Goal: Task Accomplishment & Management: Complete application form

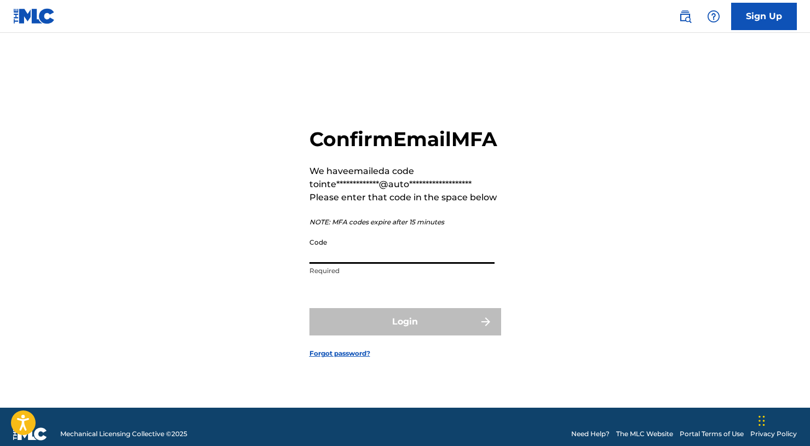
click at [359, 263] on input "Code" at bounding box center [401, 248] width 185 height 31
paste input "827750"
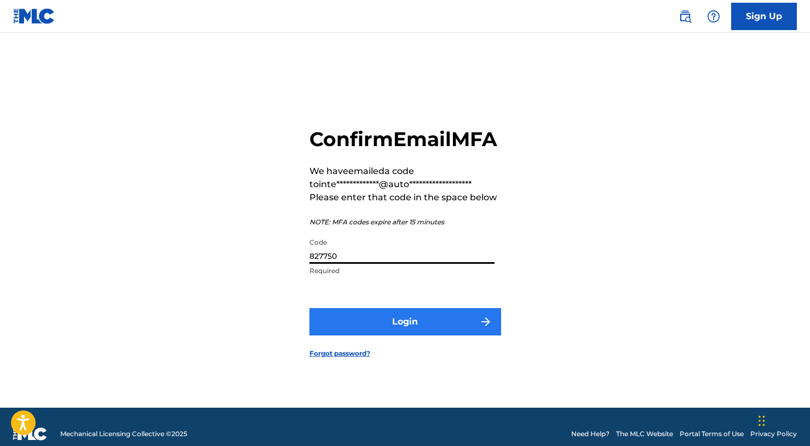
type input "827750"
click at [368, 329] on button "Login" at bounding box center [405, 321] width 192 height 27
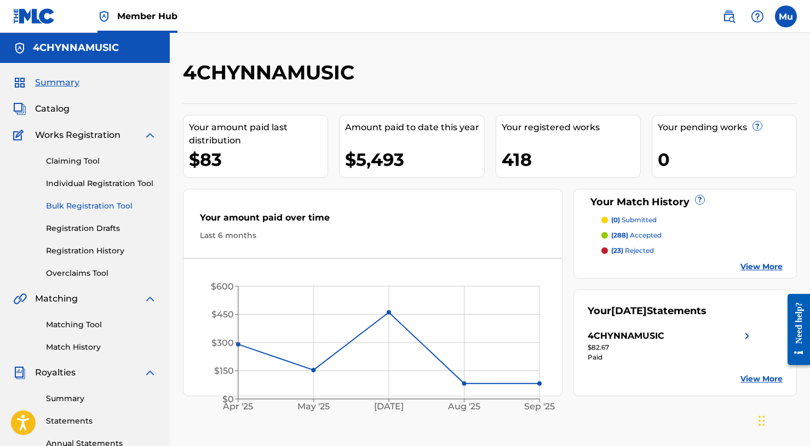
click at [101, 208] on link "Bulk Registration Tool" at bounding box center [101, 206] width 111 height 12
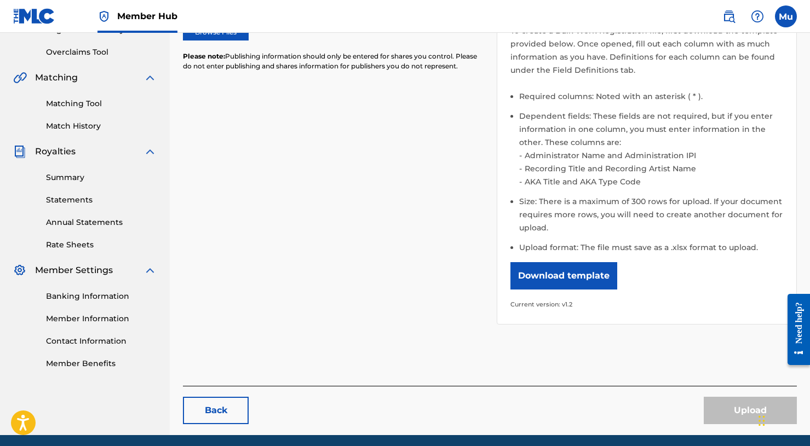
scroll to position [233, 0]
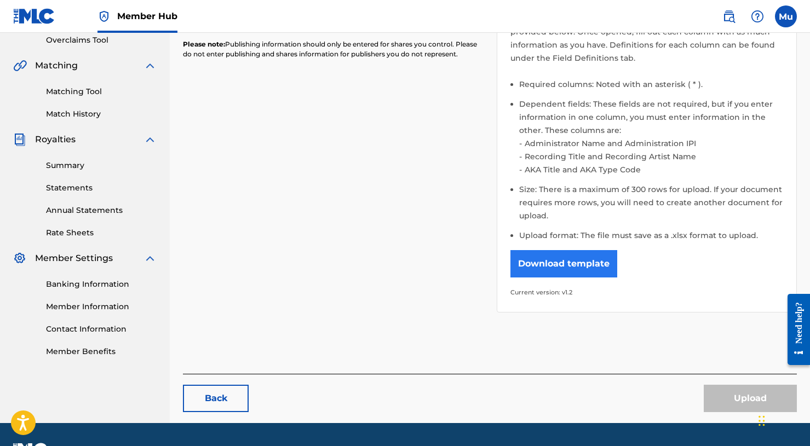
click at [558, 269] on button "Download template" at bounding box center [564, 263] width 107 height 27
click at [292, 285] on div "Please select the file you want to upload. Browse Files Please note: Publishing…" at bounding box center [490, 124] width 614 height 403
click at [78, 306] on link "Member Information" at bounding box center [101, 307] width 111 height 12
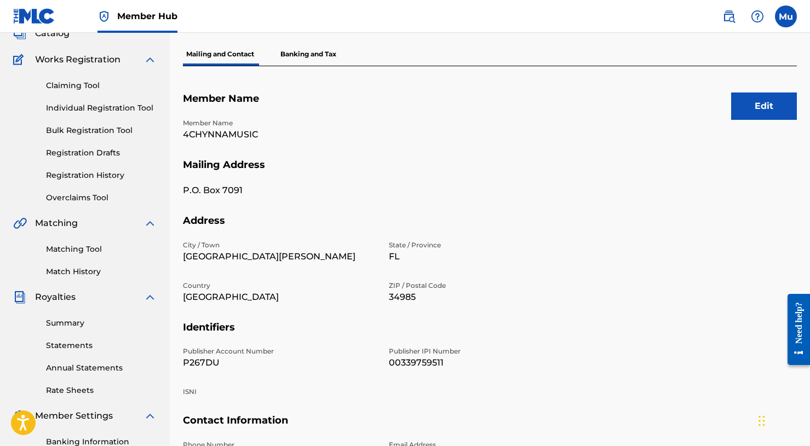
scroll to position [177, 0]
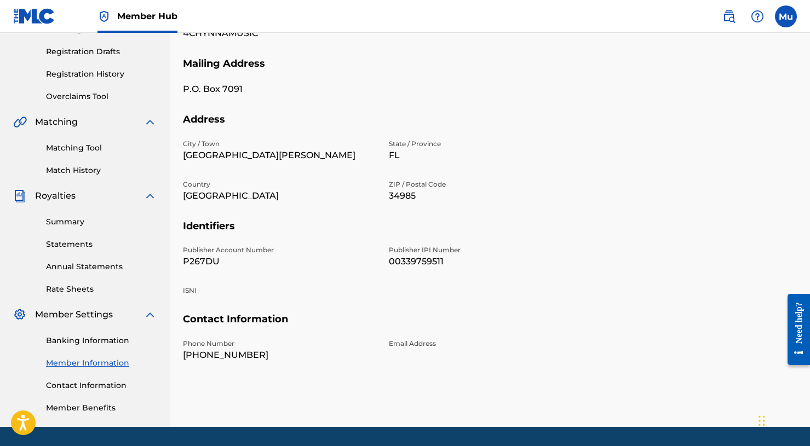
click at [200, 259] on p "P267DU" at bounding box center [279, 261] width 193 height 13
copy p "P267DU"
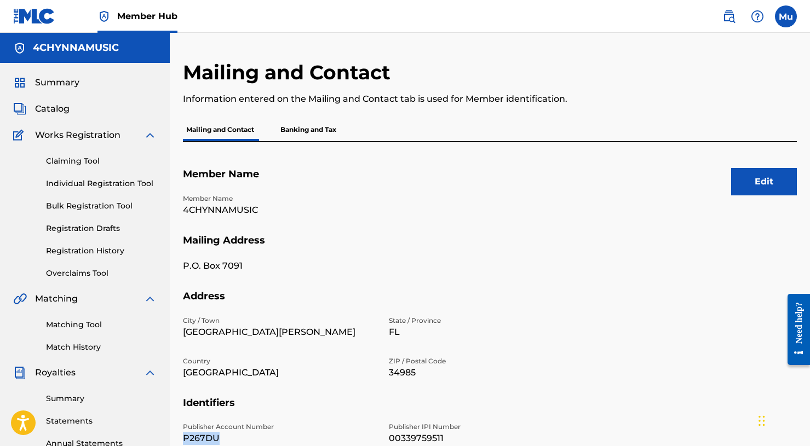
scroll to position [0, 0]
click at [236, 201] on p "Member Name" at bounding box center [279, 199] width 193 height 10
click at [236, 204] on p "4CHYNNAMUSIC" at bounding box center [279, 210] width 193 height 13
copy p "4CHYNNAMUSIC"
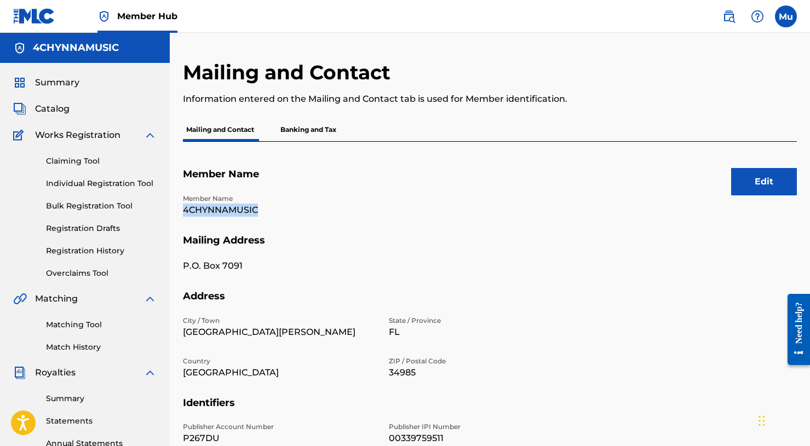
scroll to position [4, 0]
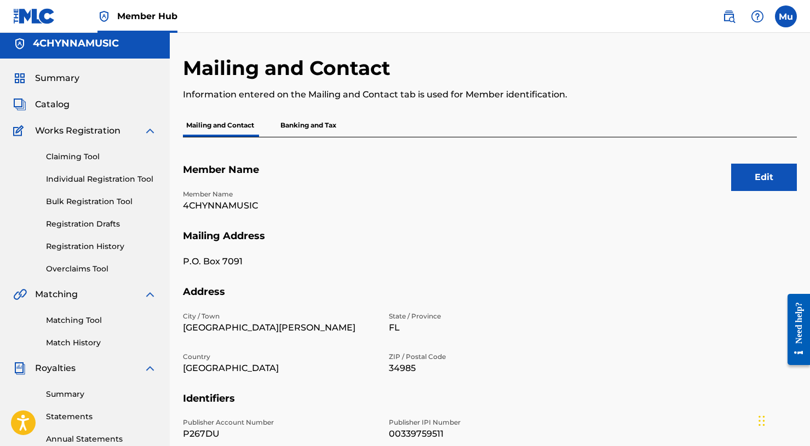
click at [421, 432] on p "00339759511" at bounding box center [485, 434] width 193 height 13
copy p "00339759511"
click at [79, 196] on link "Bulk Registration Tool" at bounding box center [101, 202] width 111 height 12
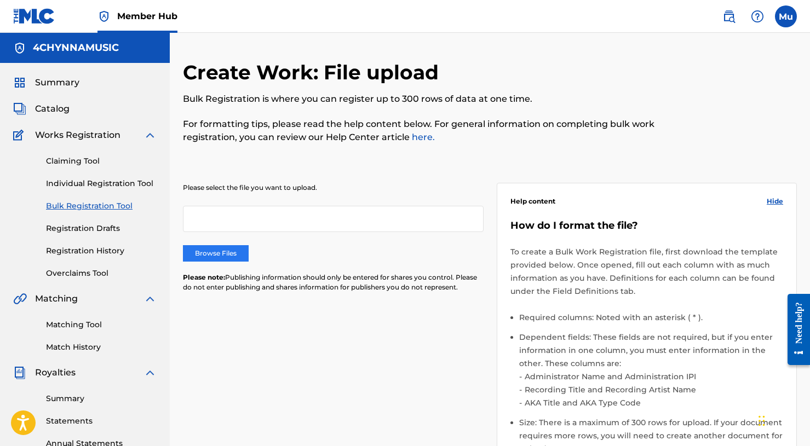
click at [208, 256] on label "Browse Files" at bounding box center [216, 253] width 66 height 16
click at [0, 0] on input "Browse Files" at bounding box center [0, 0] width 0 height 0
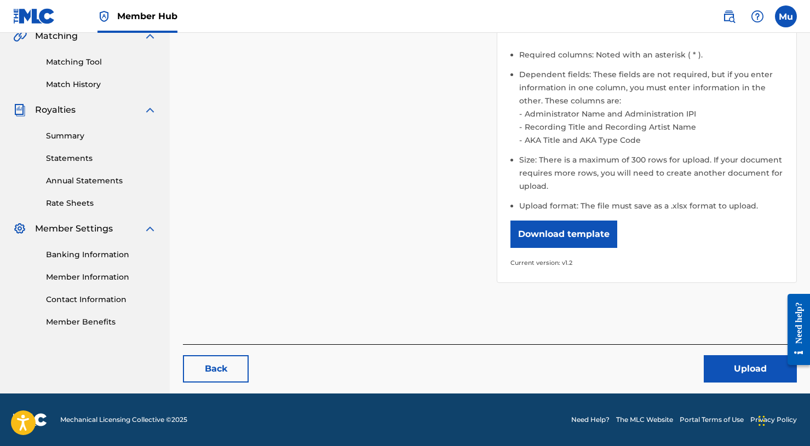
scroll to position [262, 0]
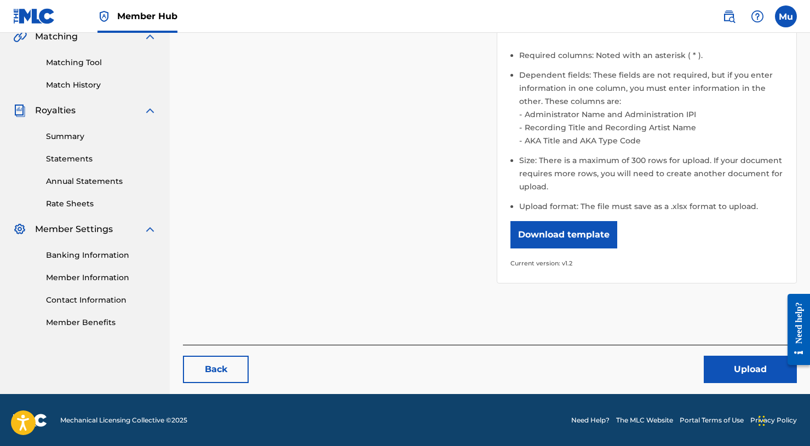
click at [702, 363] on div "Back Upload" at bounding box center [490, 364] width 614 height 38
click at [712, 365] on button "Upload" at bounding box center [750, 369] width 93 height 27
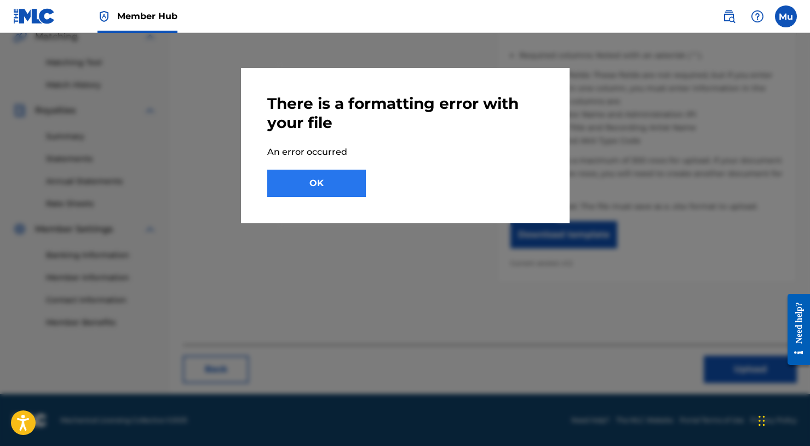
click at [335, 185] on button "OK" at bounding box center [316, 183] width 99 height 27
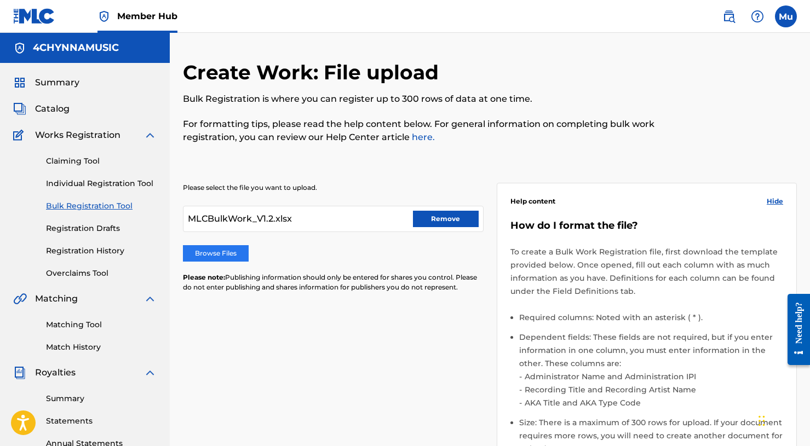
scroll to position [-1, 0]
click at [216, 258] on label "Browse Files" at bounding box center [216, 253] width 66 height 16
click at [0, 0] on input "Browse Files" at bounding box center [0, 0] width 0 height 0
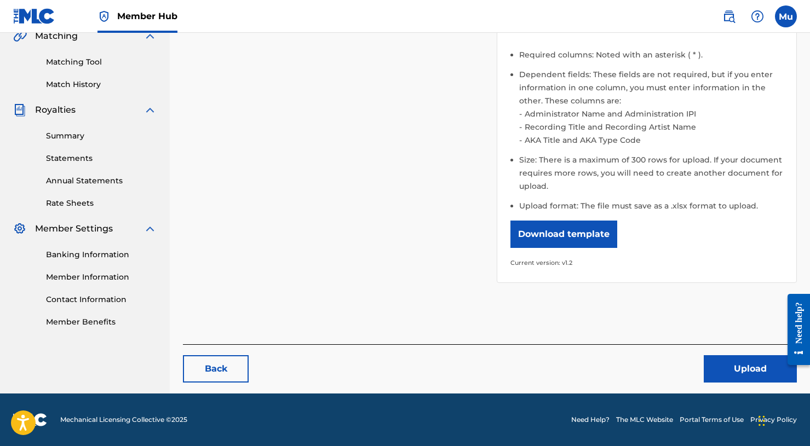
scroll to position [262, 0]
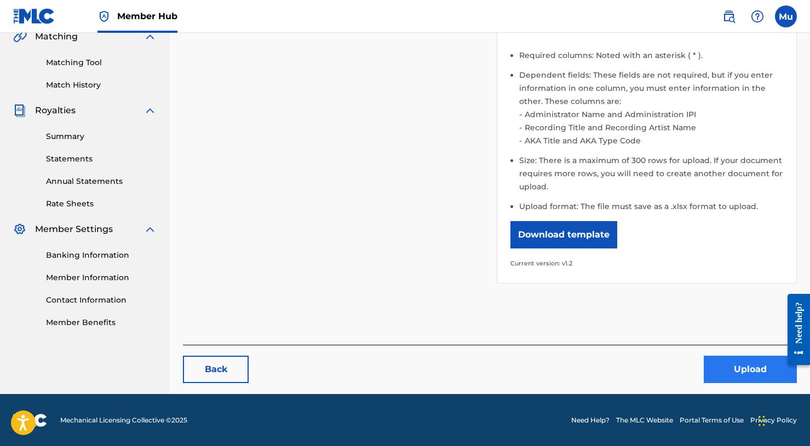
click at [737, 372] on button "Upload" at bounding box center [750, 369] width 93 height 27
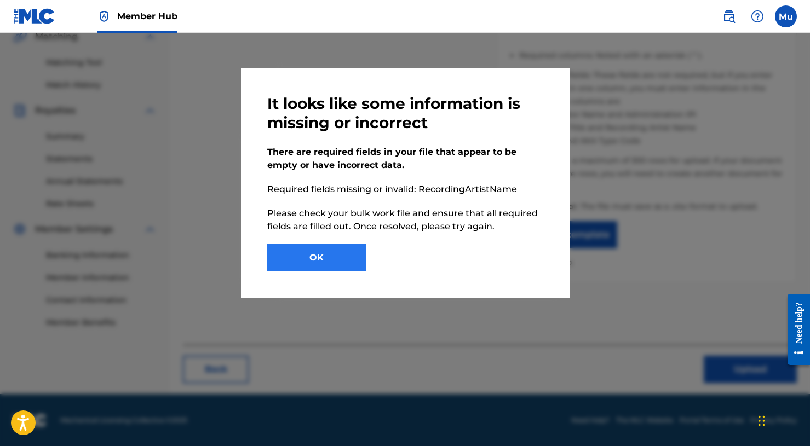
click at [329, 251] on button "OK" at bounding box center [316, 257] width 99 height 27
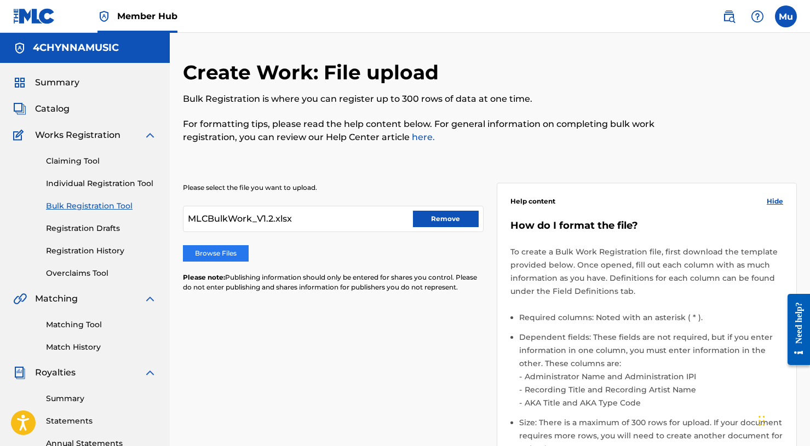
scroll to position [-1, 0]
click at [233, 254] on label "Browse Files" at bounding box center [216, 253] width 66 height 16
click at [0, 0] on input "Browse Files" at bounding box center [0, 0] width 0 height 0
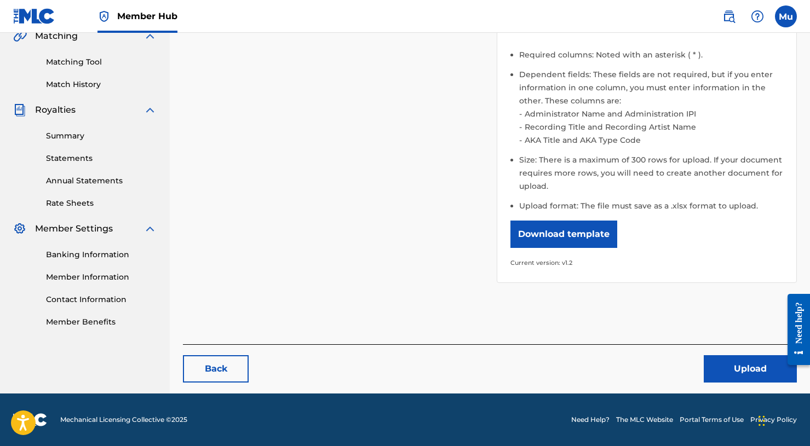
click at [743, 402] on footer "Mechanical Licensing Collective © 2025 Need Help? The MLC Website Portal Terms …" at bounding box center [405, 420] width 810 height 53
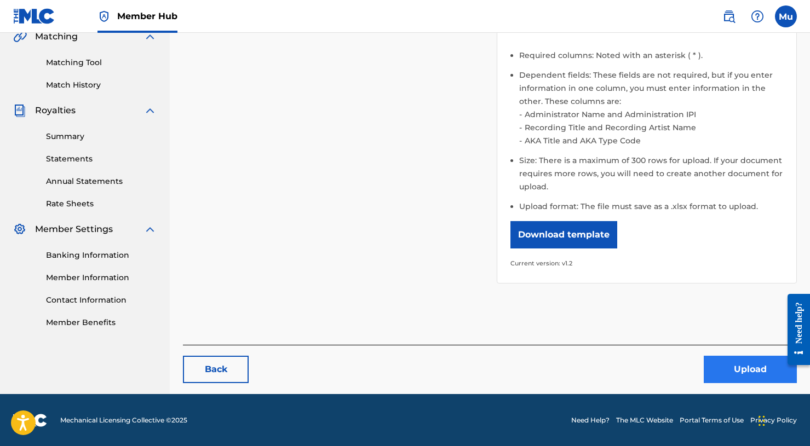
click at [741, 380] on button "Upload" at bounding box center [750, 369] width 93 height 27
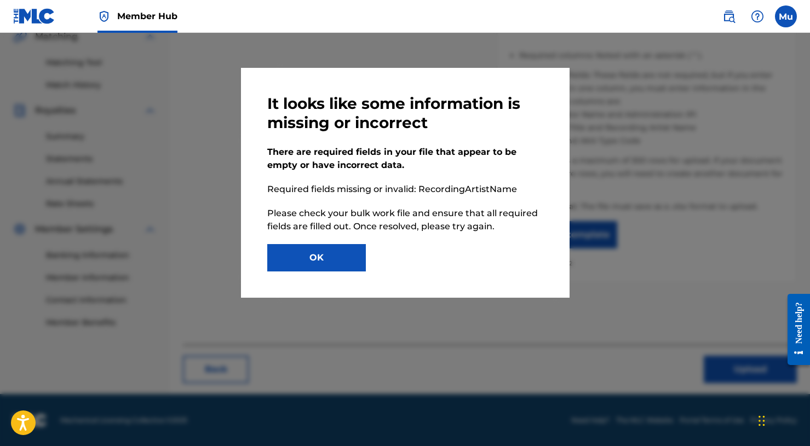
click at [346, 243] on div "It looks like some information is missing or incorrect There are required field…" at bounding box center [405, 182] width 276 height 177
click at [339, 257] on button "OK" at bounding box center [316, 257] width 99 height 27
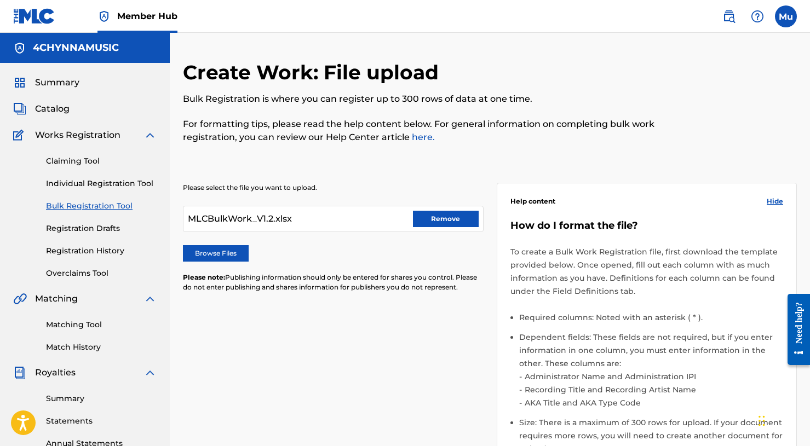
scroll to position [0, 0]
click at [230, 254] on label "Browse Files" at bounding box center [216, 253] width 66 height 16
click at [0, 0] on input "Browse Files" at bounding box center [0, 0] width 0 height 0
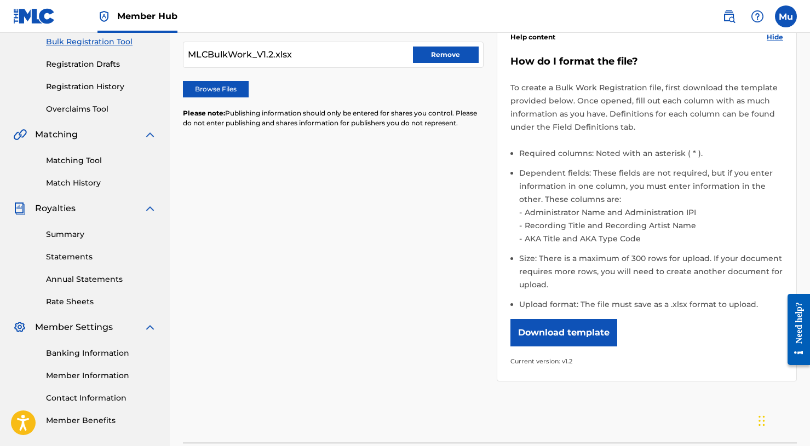
scroll to position [195, 0]
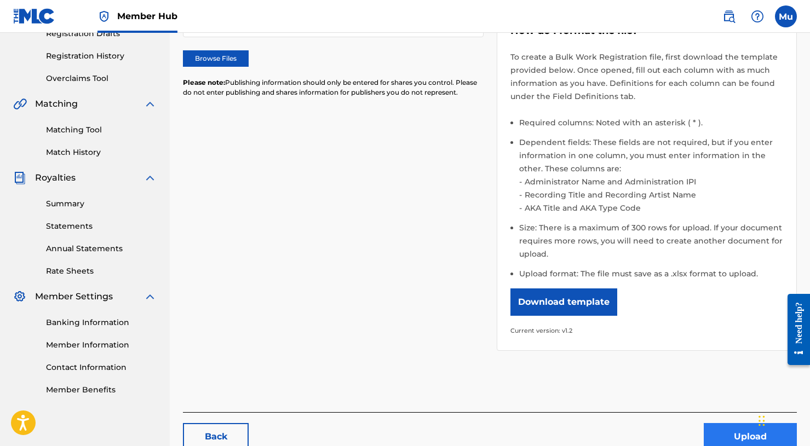
click at [713, 425] on button "Upload" at bounding box center [750, 436] width 93 height 27
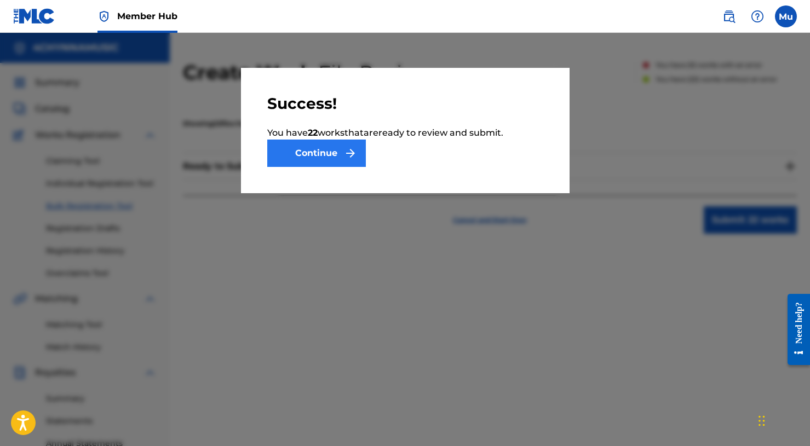
click at [303, 140] on button "Continue" at bounding box center [316, 153] width 99 height 27
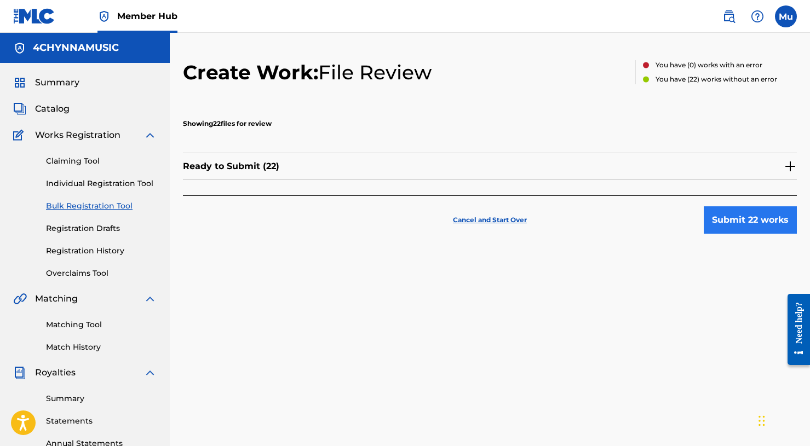
click at [747, 220] on button "Submit 22 works" at bounding box center [750, 220] width 93 height 27
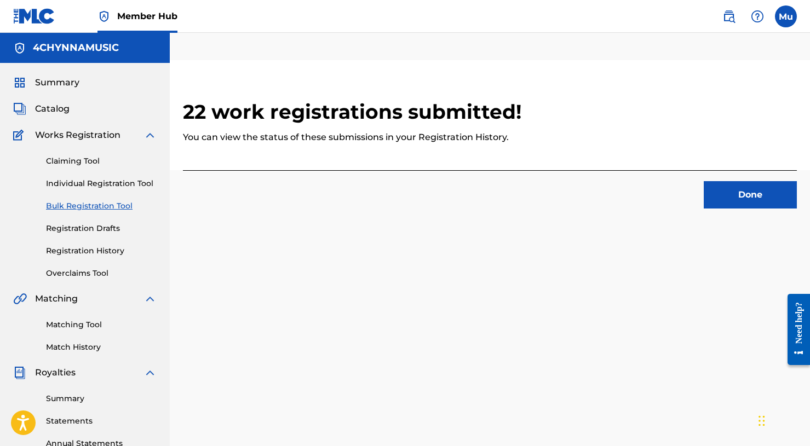
click at [721, 212] on div "22 work registrations submitted! You can view the status of these submissions i…" at bounding box center [490, 139] width 614 height 159
click at [725, 201] on button "Done" at bounding box center [750, 194] width 93 height 27
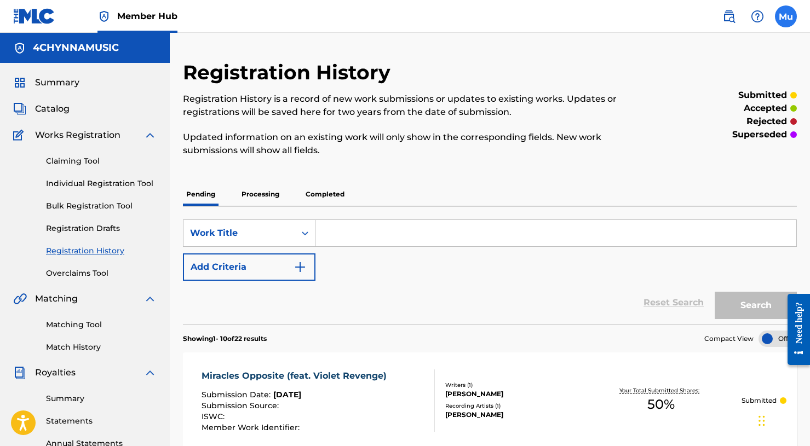
click at [792, 12] on label at bounding box center [786, 16] width 22 height 22
click at [786, 16] on input "Mu Mogul [DOMAIN_NAME] [EMAIL_ADDRESS][DOMAIN_NAME] Notification Preferences Pr…" at bounding box center [786, 16] width 0 height 0
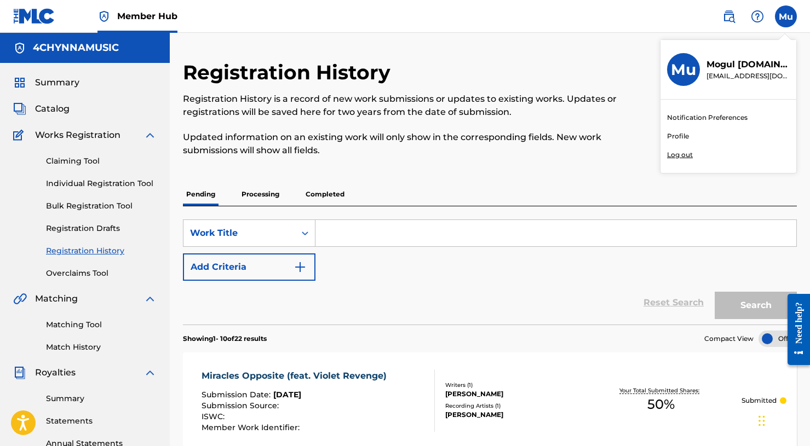
click at [680, 153] on p "Log out" at bounding box center [680, 155] width 26 height 10
click at [786, 16] on input "Mu Mogul [DOMAIN_NAME] [EMAIL_ADDRESS][DOMAIN_NAME] Notification Preferences Pr…" at bounding box center [786, 16] width 0 height 0
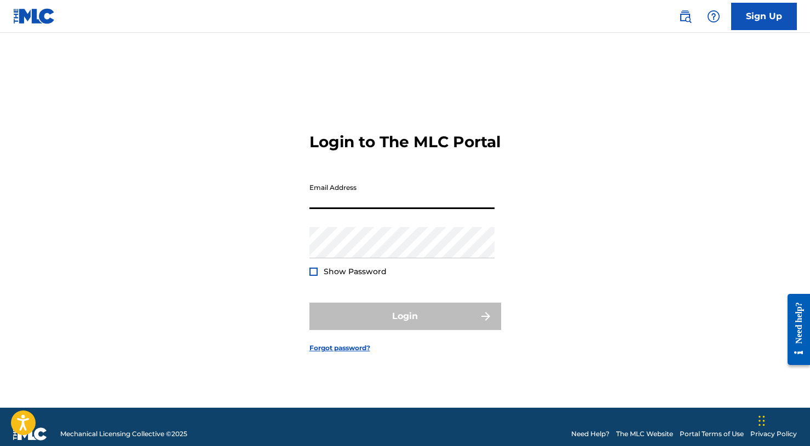
paste input "[EMAIL_ADDRESS][DOMAIN_NAME]"
type input "[EMAIL_ADDRESS][DOMAIN_NAME]"
click at [405, 326] on button "Login" at bounding box center [405, 316] width 192 height 27
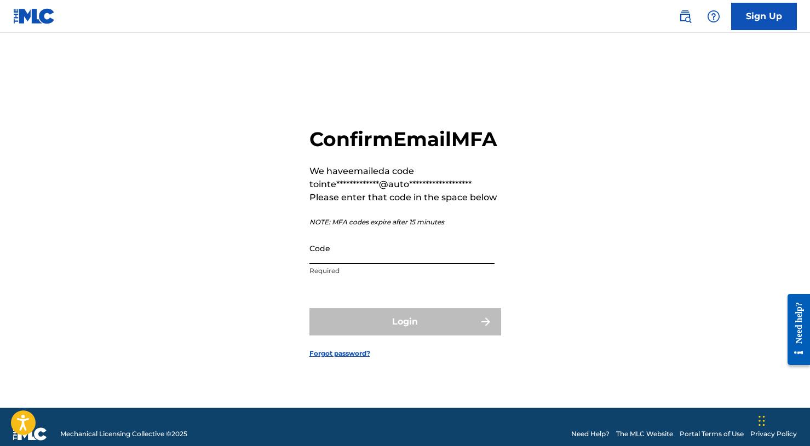
click at [373, 264] on input "Code" at bounding box center [401, 248] width 185 height 31
paste input "486885"
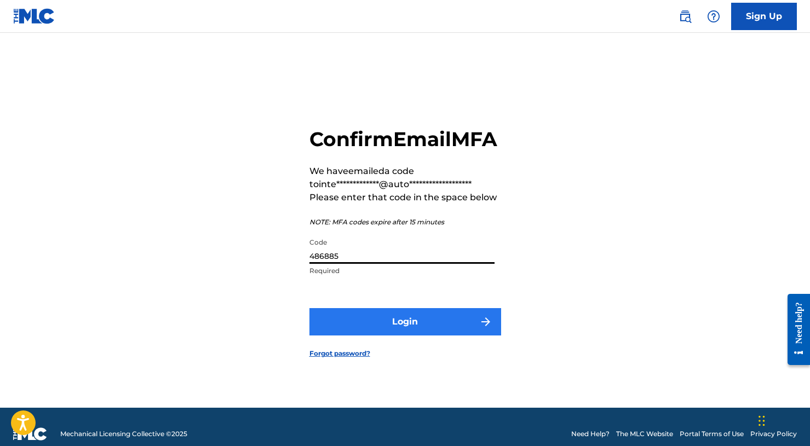
type input "486885"
click at [387, 336] on button "Login" at bounding box center [405, 321] width 192 height 27
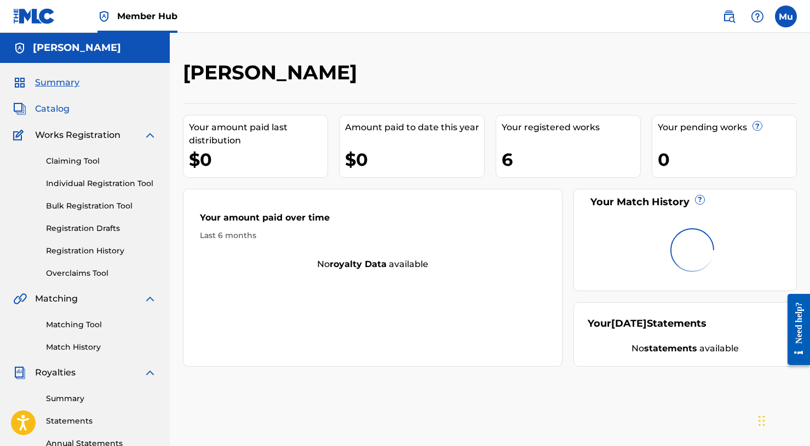
click at [60, 112] on span "Catalog" at bounding box center [52, 108] width 35 height 13
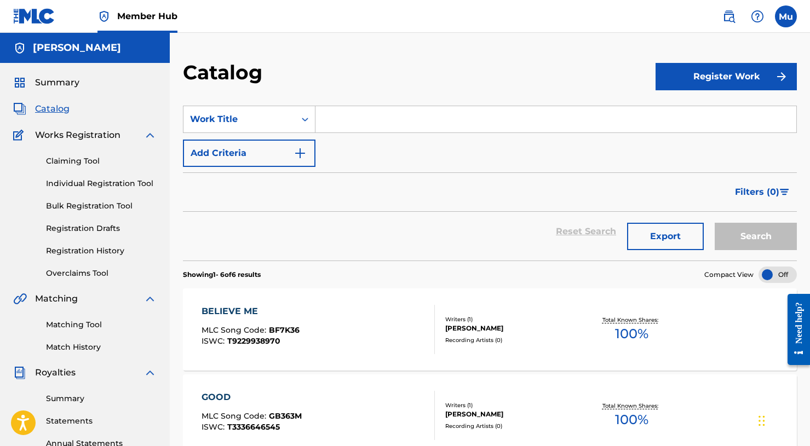
click at [342, 126] on input "Search Form" at bounding box center [556, 119] width 481 height 26
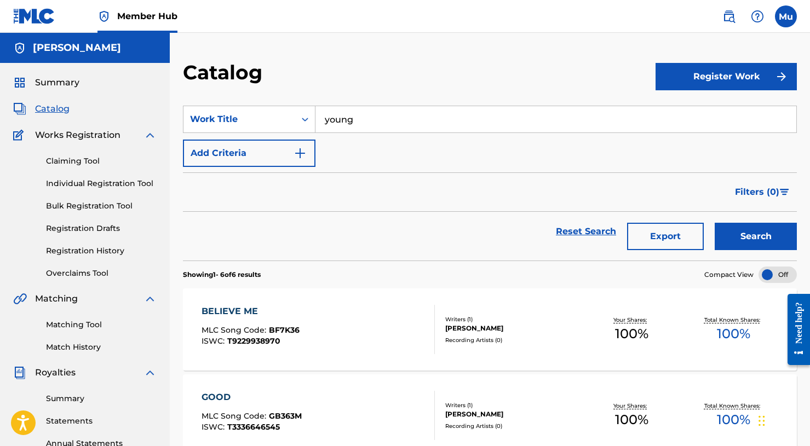
type input "young"
click at [756, 237] on button "Search" at bounding box center [756, 236] width 82 height 27
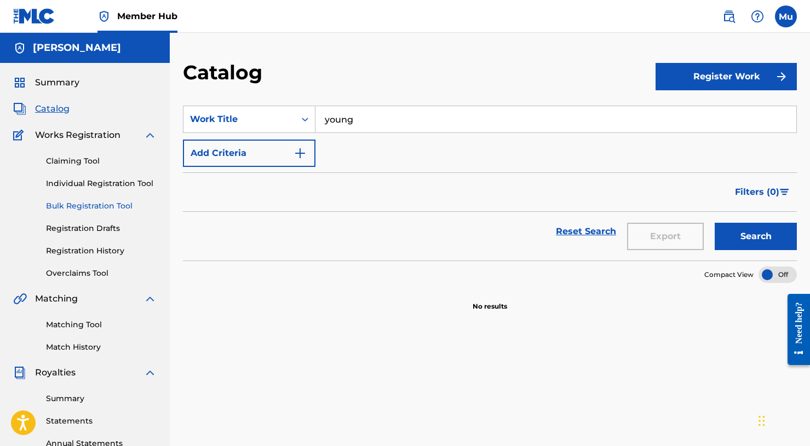
click at [71, 201] on link "Bulk Registration Tool" at bounding box center [101, 206] width 111 height 12
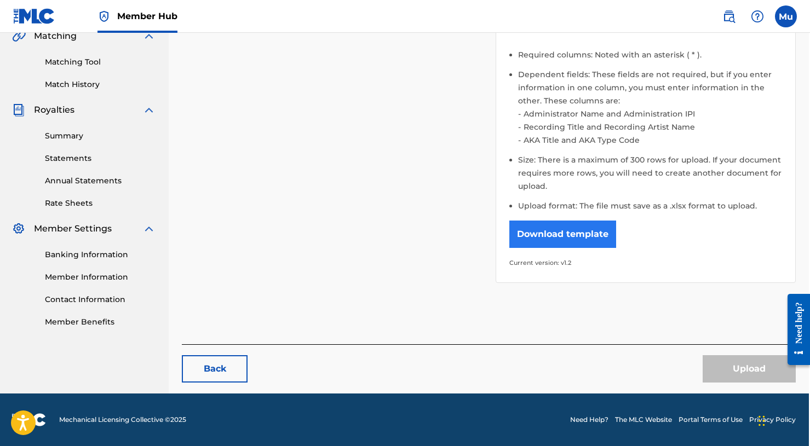
scroll to position [262, 1]
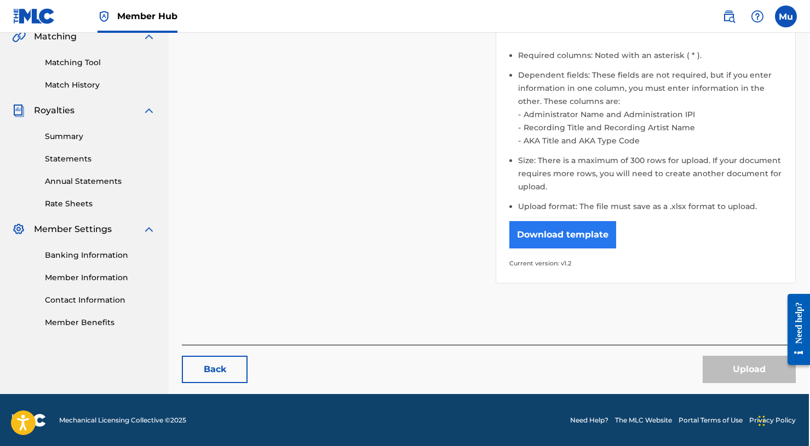
click at [568, 230] on button "Download template" at bounding box center [562, 234] width 107 height 27
click at [73, 277] on link "Member Information" at bounding box center [100, 278] width 111 height 12
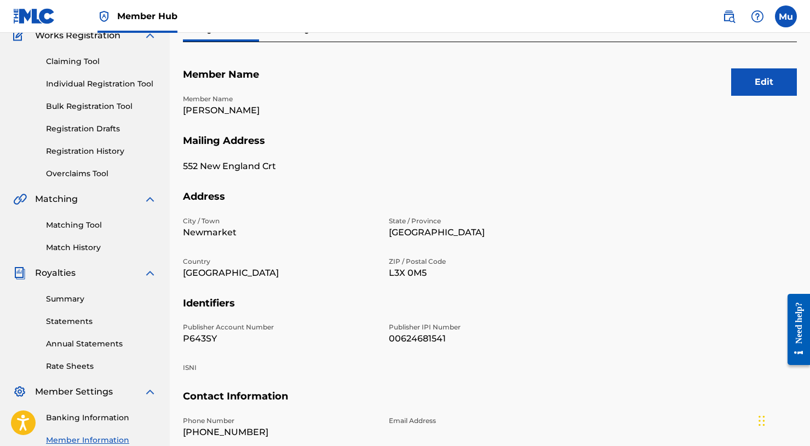
scroll to position [117, 0]
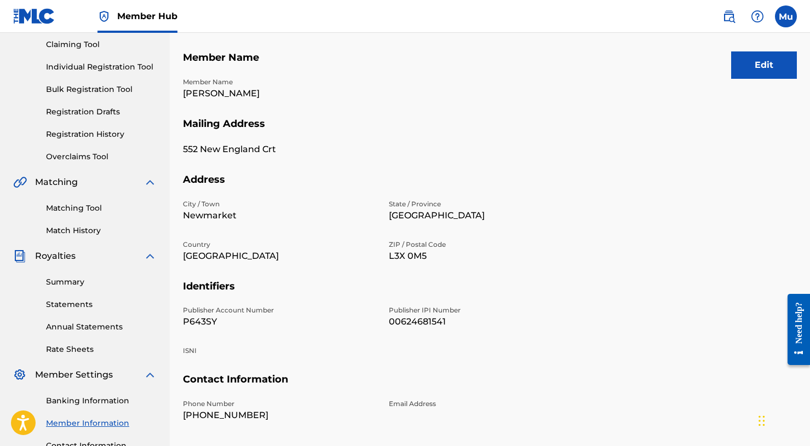
click at [201, 317] on p "P643SY" at bounding box center [279, 322] width 193 height 13
copy p "P643SY"
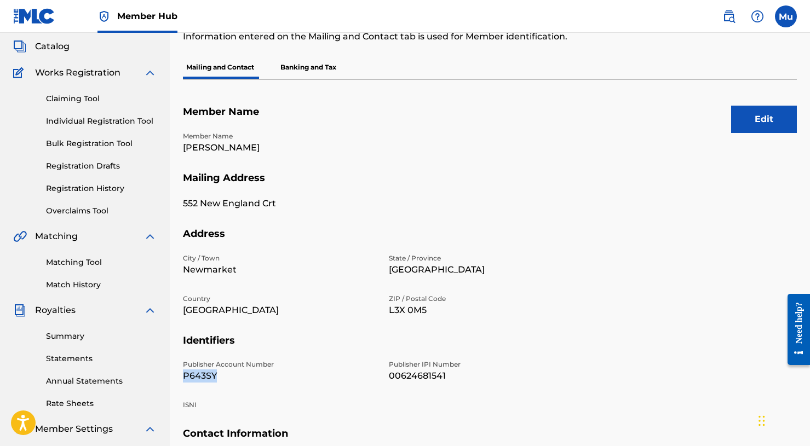
scroll to position [58, 0]
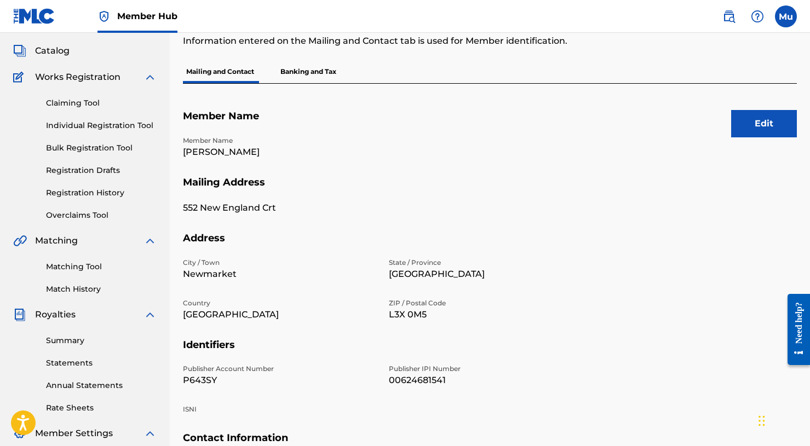
click at [201, 150] on p "[PERSON_NAME]" at bounding box center [279, 152] width 193 height 13
copy p "[PERSON_NAME]"
click at [421, 375] on p "00624681541" at bounding box center [485, 380] width 193 height 13
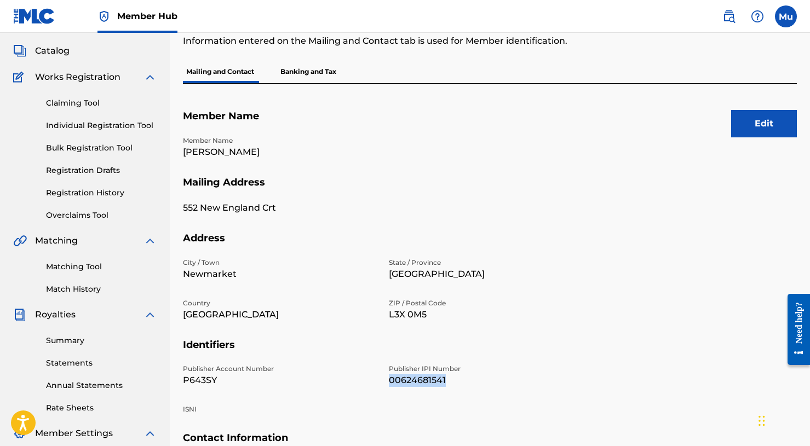
click at [421, 375] on p "00624681541" at bounding box center [485, 380] width 193 height 13
copy p "00624681541"
click at [108, 150] on link "Bulk Registration Tool" at bounding box center [101, 148] width 111 height 12
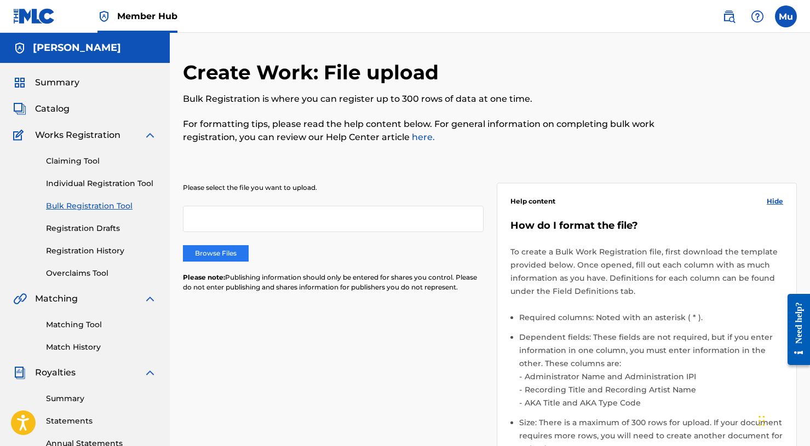
click at [225, 255] on label "Browse Files" at bounding box center [216, 253] width 66 height 16
click at [0, 0] on input "Browse Files" at bounding box center [0, 0] width 0 height 0
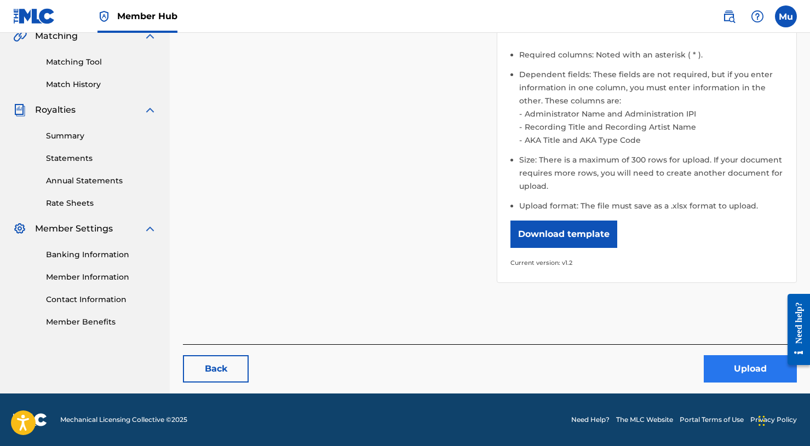
scroll to position [262, 0]
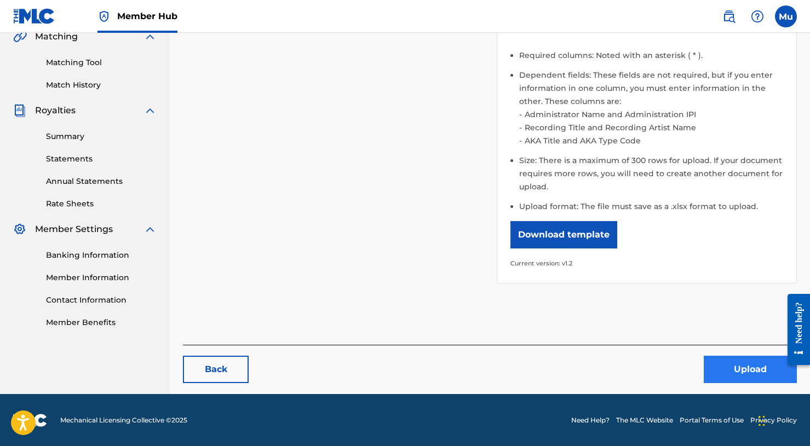
click at [715, 358] on button "Upload" at bounding box center [750, 369] width 93 height 27
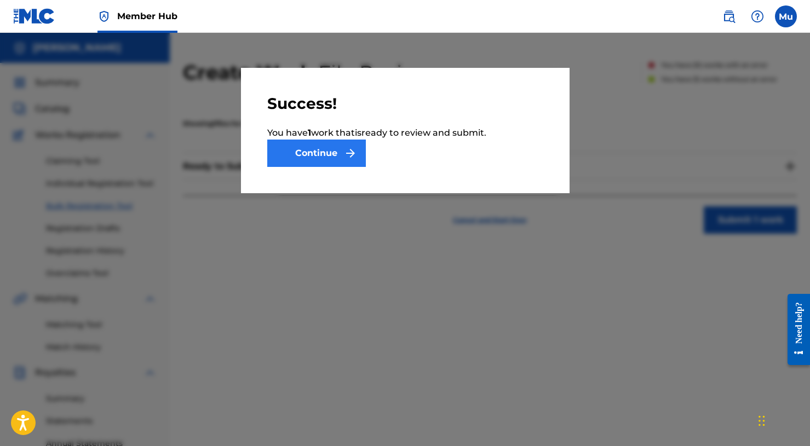
click at [335, 152] on button "Continue" at bounding box center [316, 153] width 99 height 27
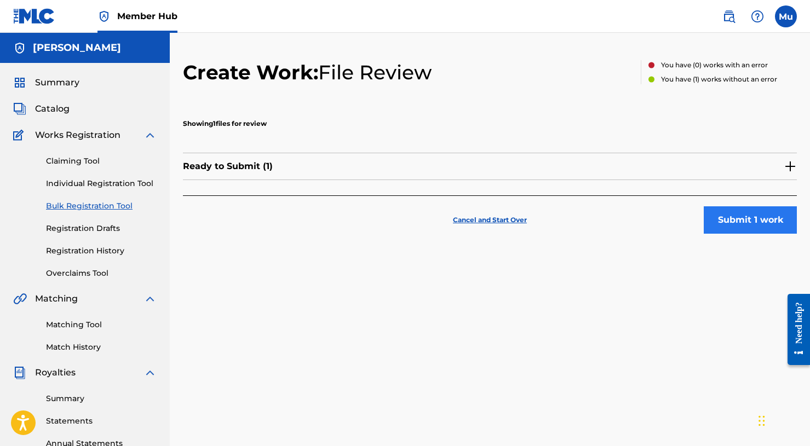
click at [766, 230] on button "Submit 1 work" at bounding box center [750, 220] width 93 height 27
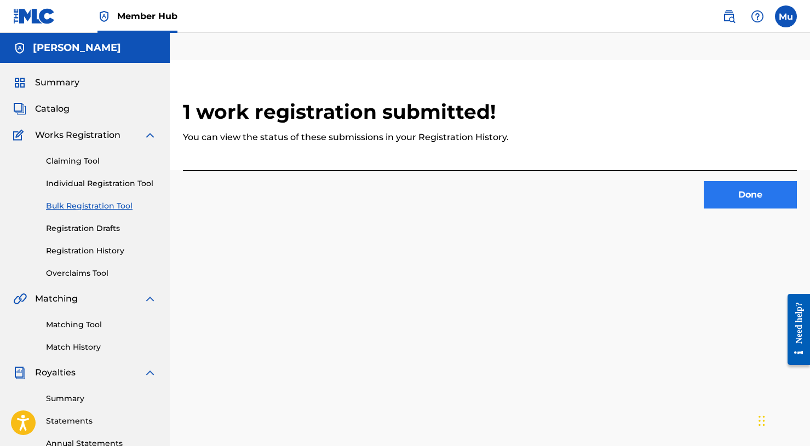
click at [756, 182] on button "Done" at bounding box center [750, 194] width 93 height 27
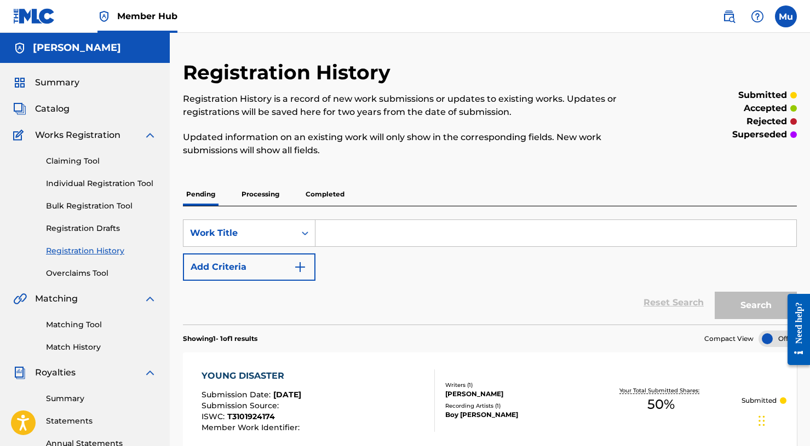
click at [782, 2] on nav "Member Hub Mu Mu Mogul [DOMAIN_NAME] [EMAIL_ADDRESS][DOMAIN_NAME] Notification …" at bounding box center [405, 16] width 810 height 33
click at [782, 17] on label at bounding box center [786, 16] width 22 height 22
click at [786, 16] on input "Mu Mogul [DOMAIN_NAME] [EMAIL_ADDRESS][DOMAIN_NAME] Notification Preferences Pr…" at bounding box center [786, 16] width 0 height 0
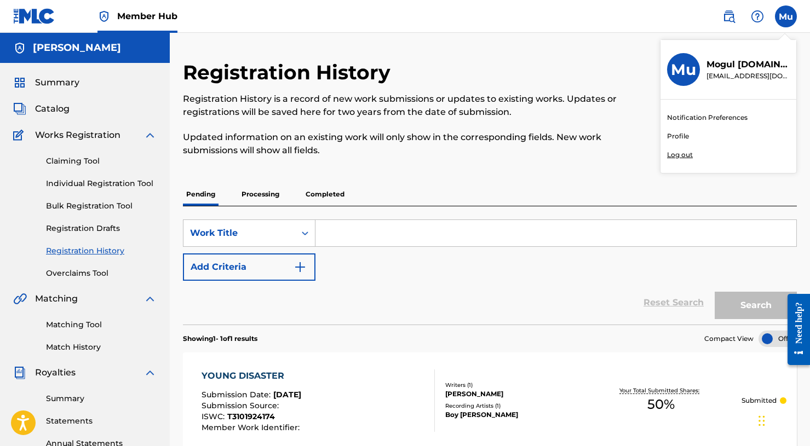
click at [674, 155] on p "Log out" at bounding box center [680, 155] width 26 height 10
click at [786, 16] on input "Mu Mogul [DOMAIN_NAME] [EMAIL_ADDRESS][DOMAIN_NAME] Notification Preferences Pr…" at bounding box center [786, 16] width 0 height 0
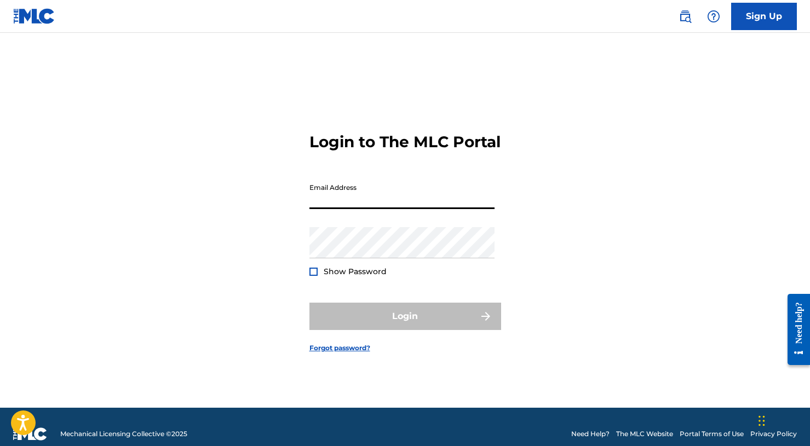
paste input "[EMAIL_ADDRESS][DOMAIN_NAME]"
type input "[EMAIL_ADDRESS][DOMAIN_NAME]"
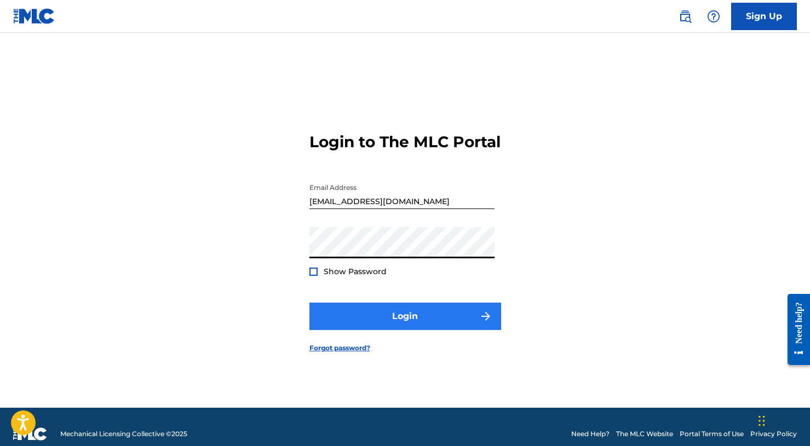
click at [379, 323] on button "Login" at bounding box center [405, 316] width 192 height 27
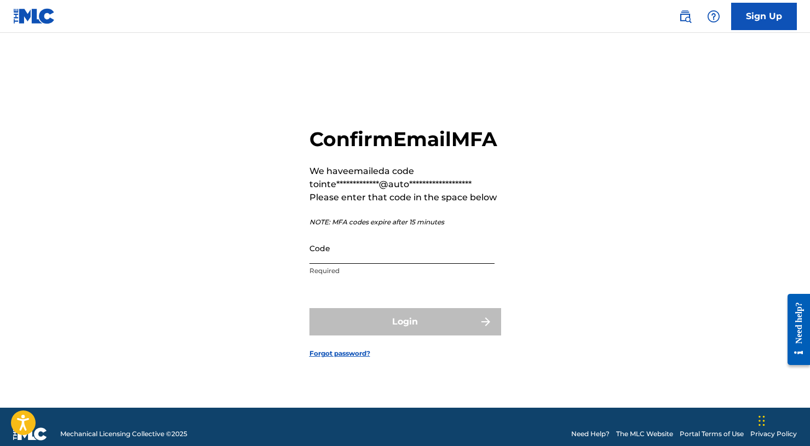
click at [406, 253] on input "Code" at bounding box center [401, 248] width 185 height 31
paste input "779899"
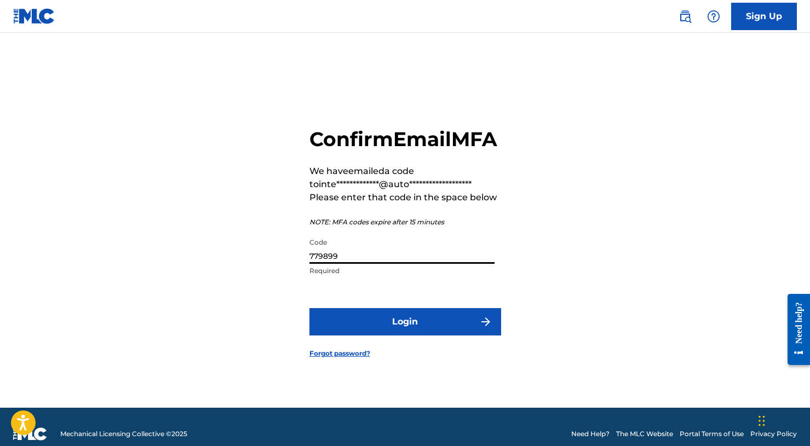
type input "779899"
click at [404, 317] on form "**********" at bounding box center [405, 234] width 192 height 348
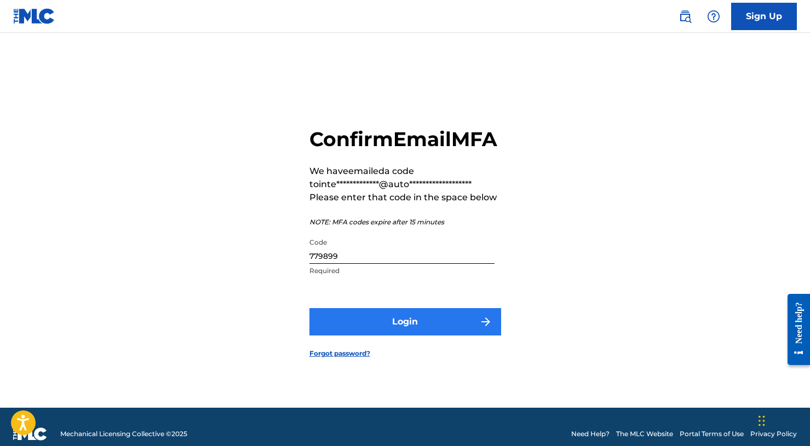
click at [404, 336] on button "Login" at bounding box center [405, 321] width 192 height 27
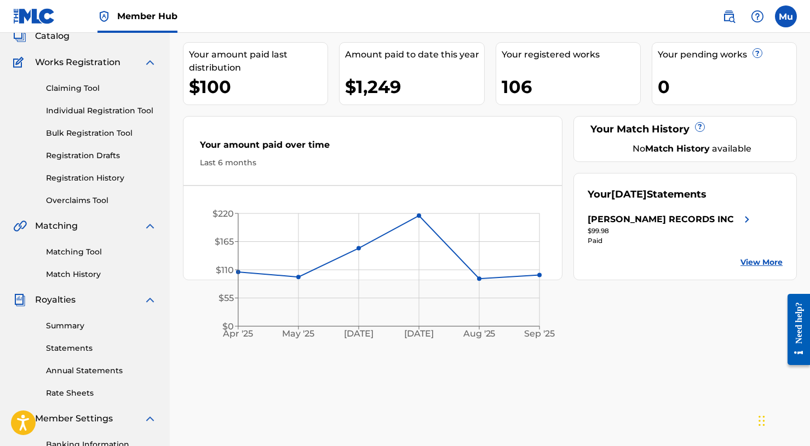
scroll to position [206, 0]
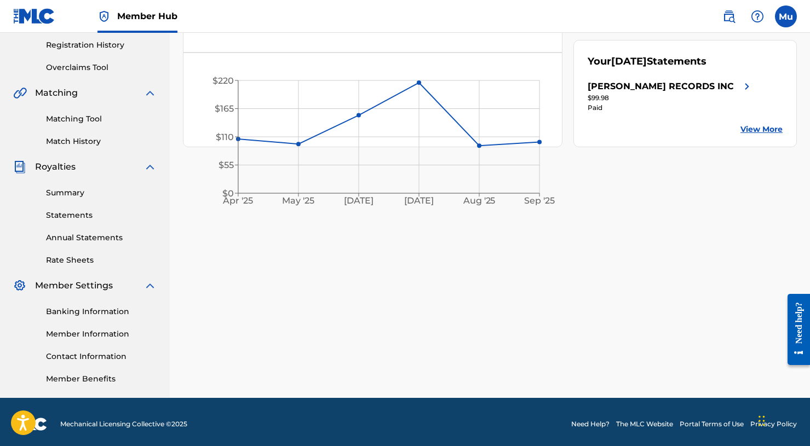
click at [84, 325] on div "Banking Information Member Information Contact Information Member Benefits" at bounding box center [85, 339] width 144 height 93
click at [84, 331] on link "Member Information" at bounding box center [101, 335] width 111 height 12
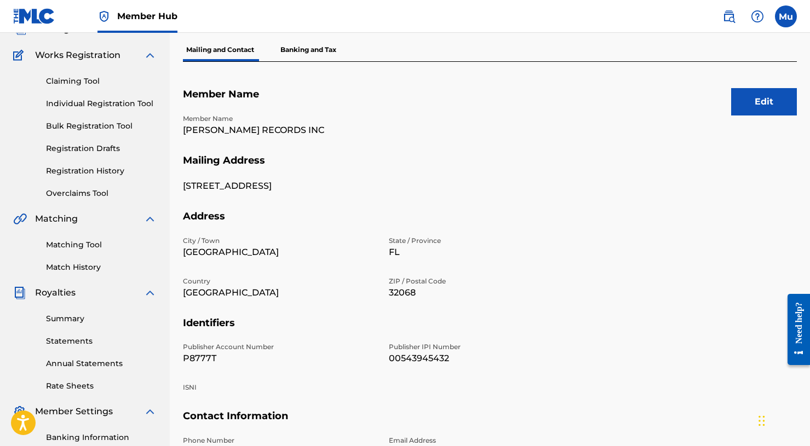
scroll to position [129, 0]
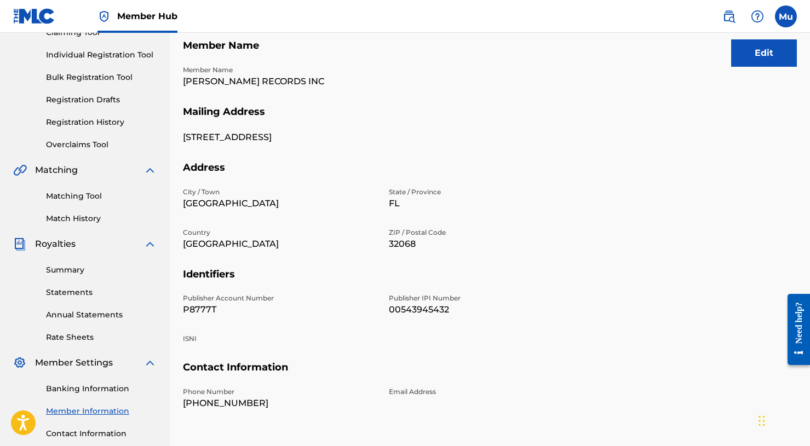
click at [198, 309] on p "P8777T" at bounding box center [279, 309] width 193 height 13
copy p "P8777T"
click at [232, 84] on p "[PERSON_NAME] RECORDS INC" at bounding box center [279, 81] width 193 height 13
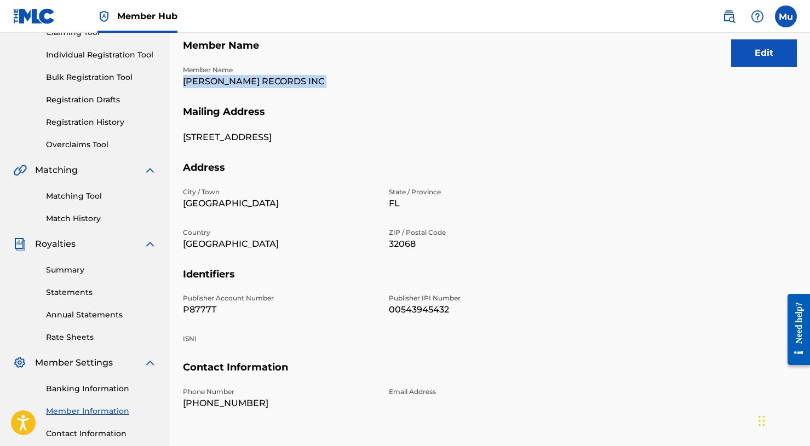
click at [232, 84] on p "[PERSON_NAME] RECORDS INC" at bounding box center [279, 81] width 193 height 13
copy p "[PERSON_NAME] RECORDS INC"
click at [428, 308] on p "00543945432" at bounding box center [485, 309] width 193 height 13
copy p "00543945432"
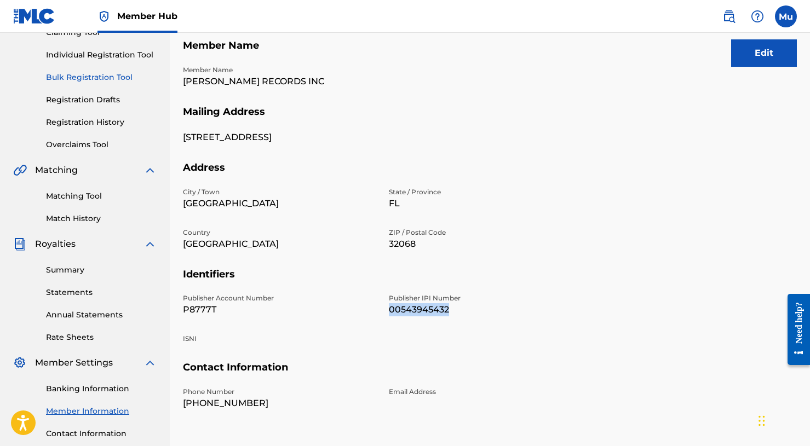
click at [98, 78] on link "Bulk Registration Tool" at bounding box center [101, 78] width 111 height 12
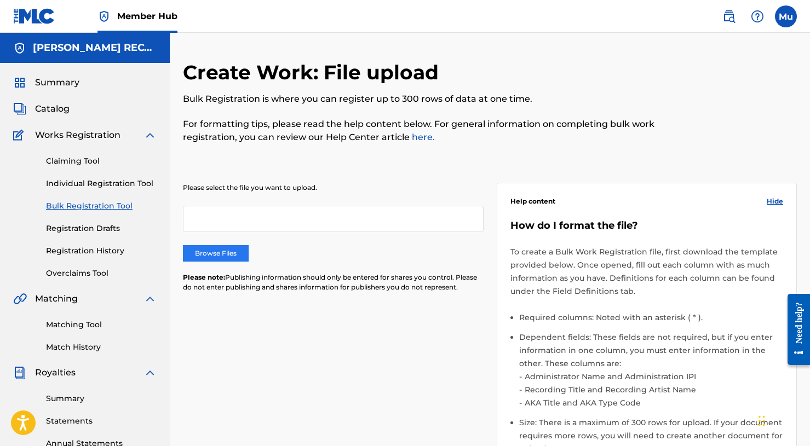
click at [224, 254] on label "Browse Files" at bounding box center [216, 253] width 66 height 16
click at [0, 0] on input "Browse Files" at bounding box center [0, 0] width 0 height 0
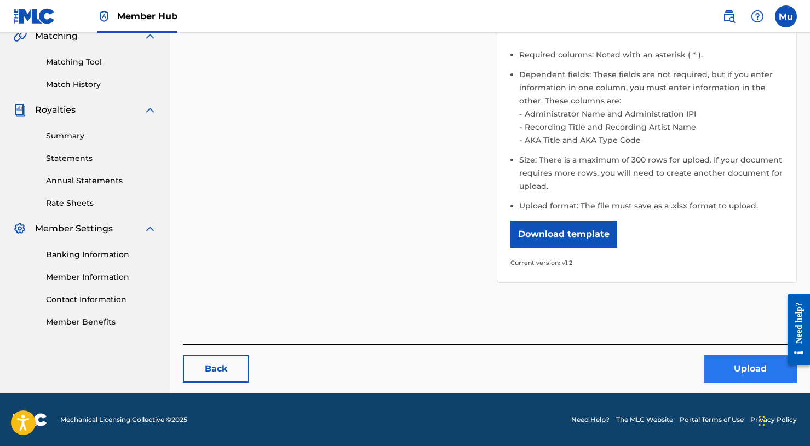
scroll to position [262, 0]
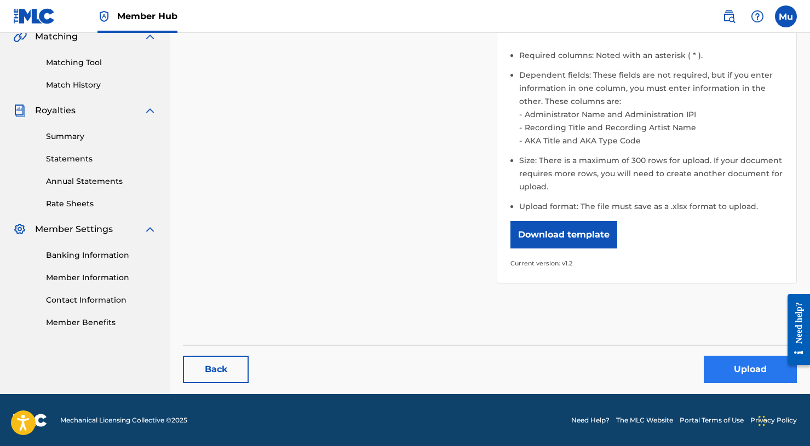
click at [750, 376] on button "Upload" at bounding box center [750, 369] width 93 height 27
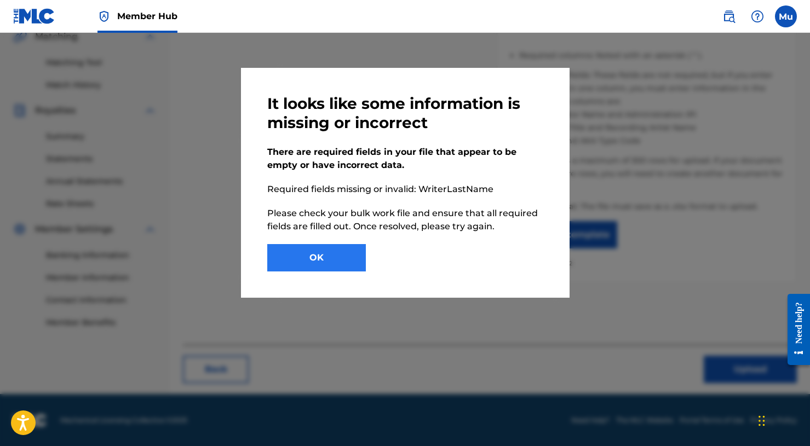
click at [344, 268] on button "OK" at bounding box center [316, 257] width 99 height 27
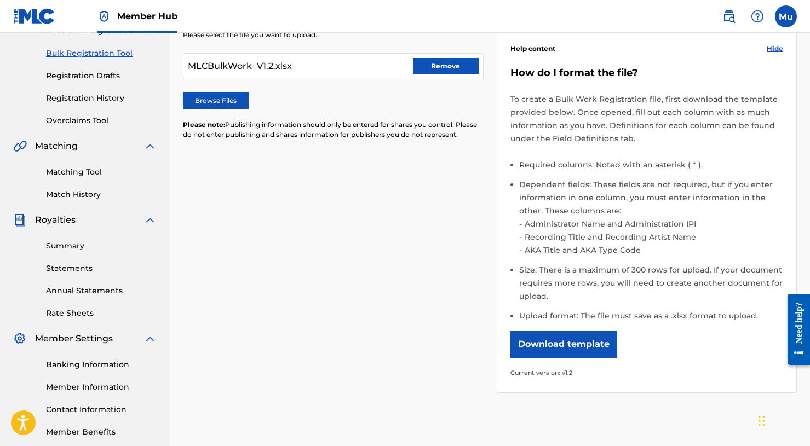
scroll to position [61, 0]
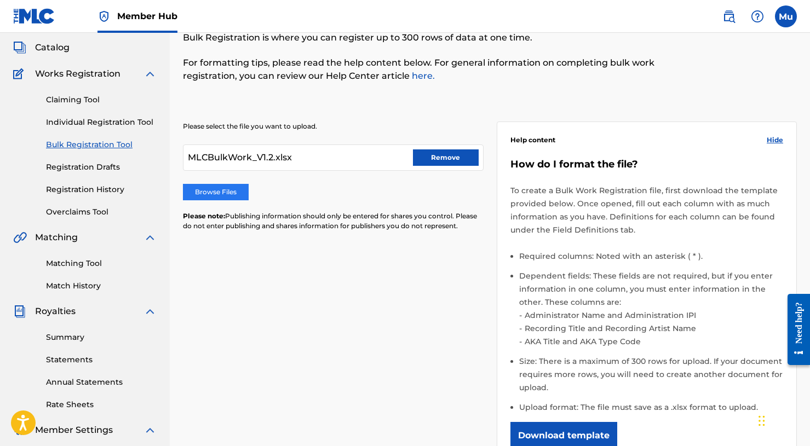
click at [239, 191] on label "Browse Files" at bounding box center [216, 192] width 66 height 16
click at [0, 0] on input "Browse Files" at bounding box center [0, 0] width 0 height 0
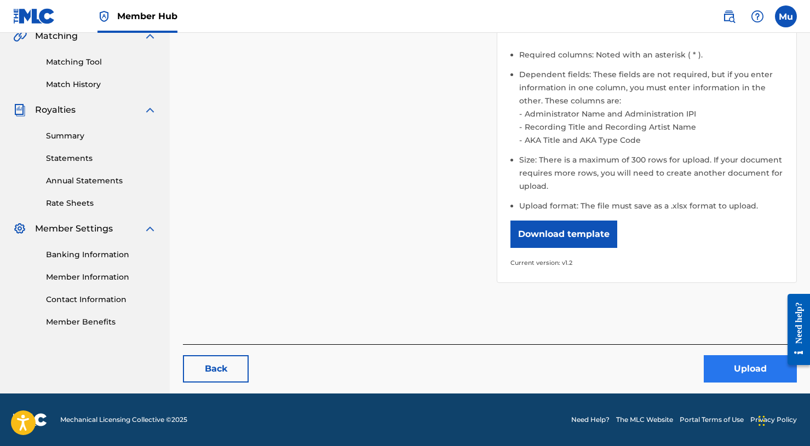
scroll to position [262, 0]
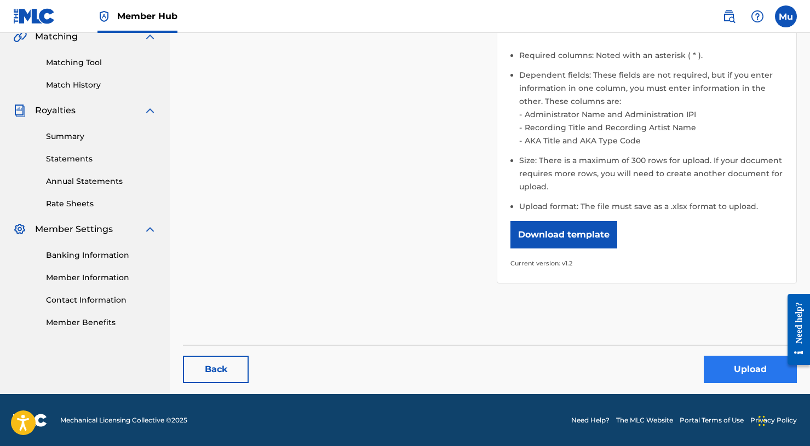
click at [730, 375] on button "Upload" at bounding box center [750, 369] width 93 height 27
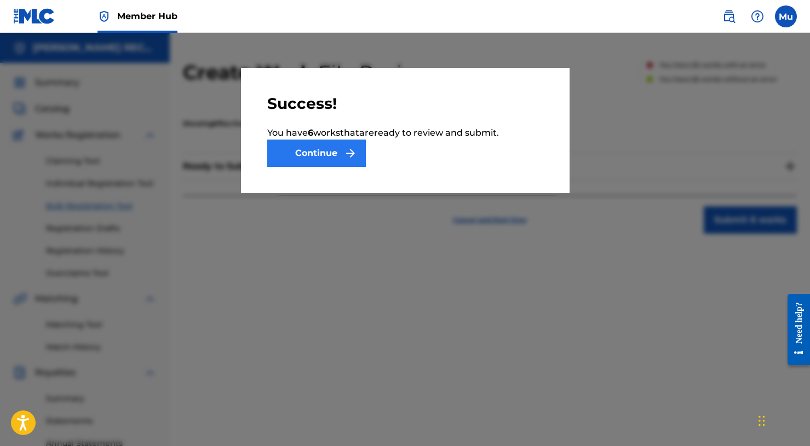
click at [312, 148] on button "Continue" at bounding box center [316, 153] width 99 height 27
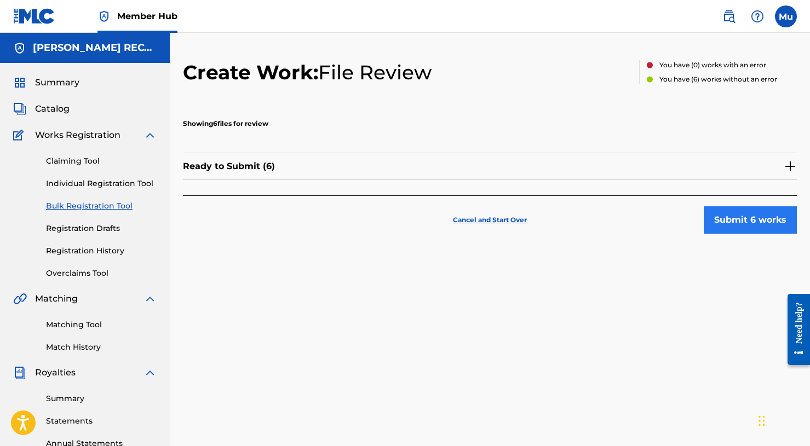
click at [772, 223] on button "Submit 6 works" at bounding box center [750, 220] width 93 height 27
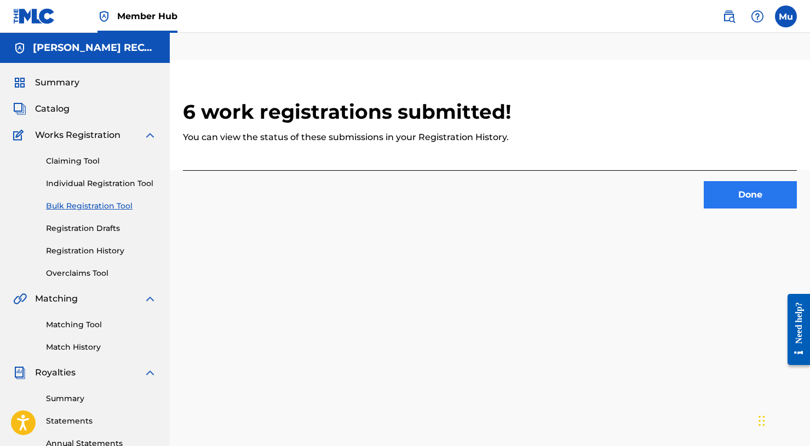
click at [726, 186] on button "Done" at bounding box center [750, 194] width 93 height 27
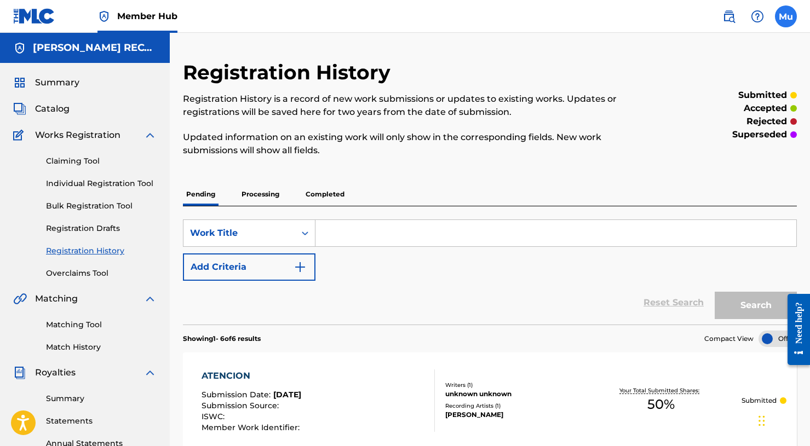
click at [784, 22] on label at bounding box center [786, 16] width 22 height 22
click at [786, 16] on input "Mu Mogul [DOMAIN_NAME] [EMAIL_ADDRESS][DOMAIN_NAME] Notification Preferences Pr…" at bounding box center [786, 16] width 0 height 0
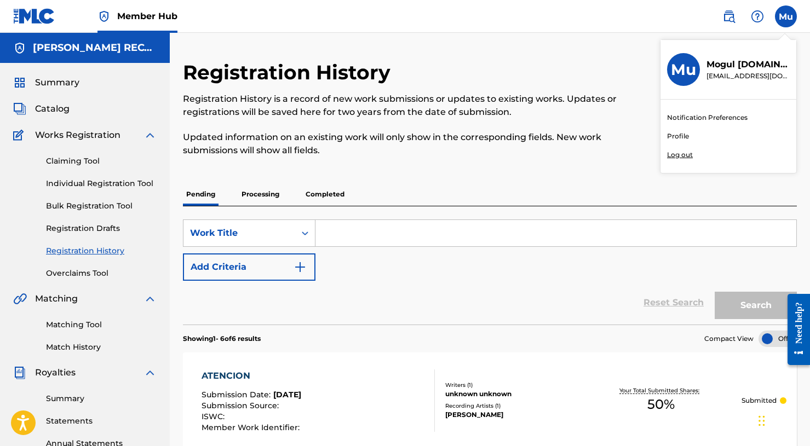
click at [679, 153] on p "Log out" at bounding box center [680, 155] width 26 height 10
click at [786, 16] on input "Mu Mogul [DOMAIN_NAME] [EMAIL_ADDRESS][DOMAIN_NAME] Notification Preferences Pr…" at bounding box center [786, 16] width 0 height 0
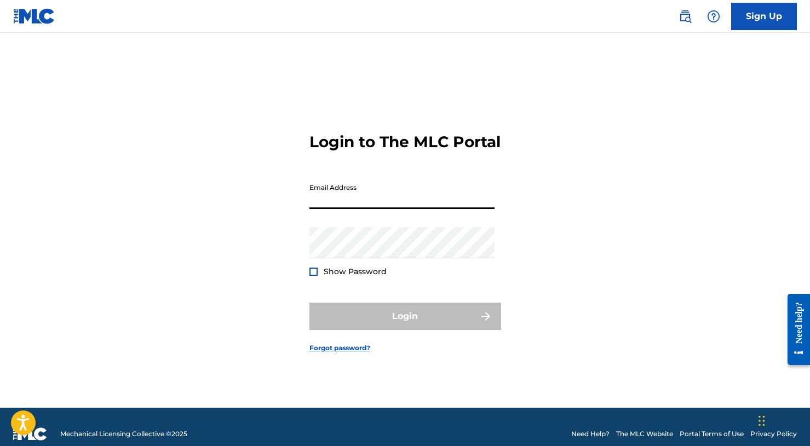
paste input "[EMAIL_ADDRESS][DOMAIN_NAME]"
type input "[EMAIL_ADDRESS][DOMAIN_NAME]"
click at [405, 326] on button "Login" at bounding box center [405, 316] width 192 height 27
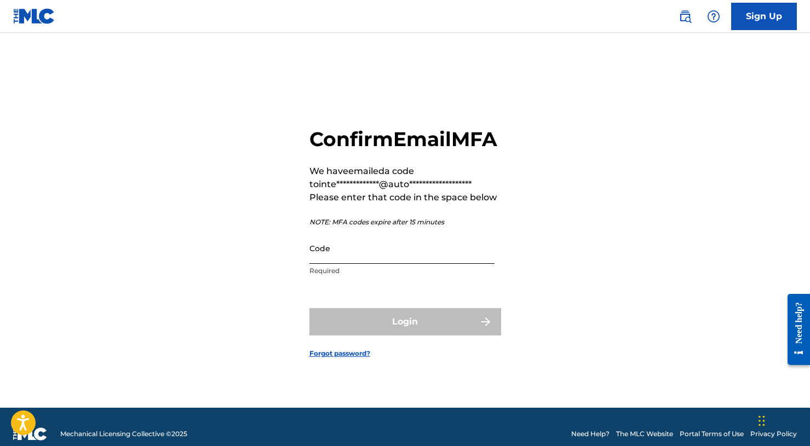
click at [386, 253] on input "Code" at bounding box center [401, 248] width 185 height 31
paste input "984054"
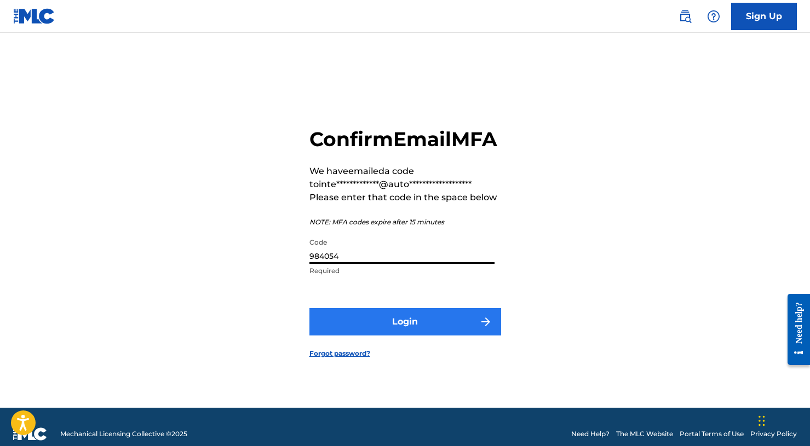
type input "984054"
click at [392, 336] on button "Login" at bounding box center [405, 321] width 192 height 27
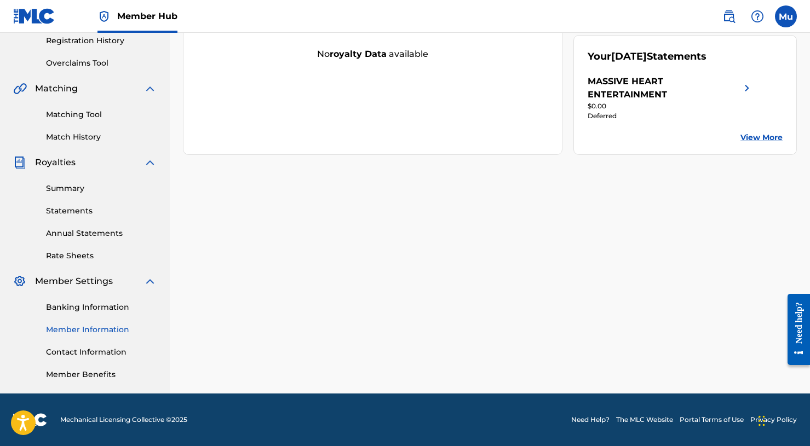
scroll to position [210, 0]
click at [67, 328] on link "Member Information" at bounding box center [101, 330] width 111 height 12
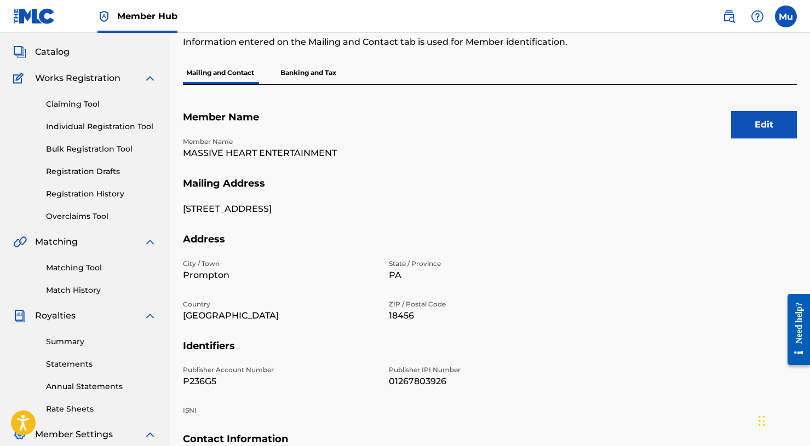
scroll to position [135, 0]
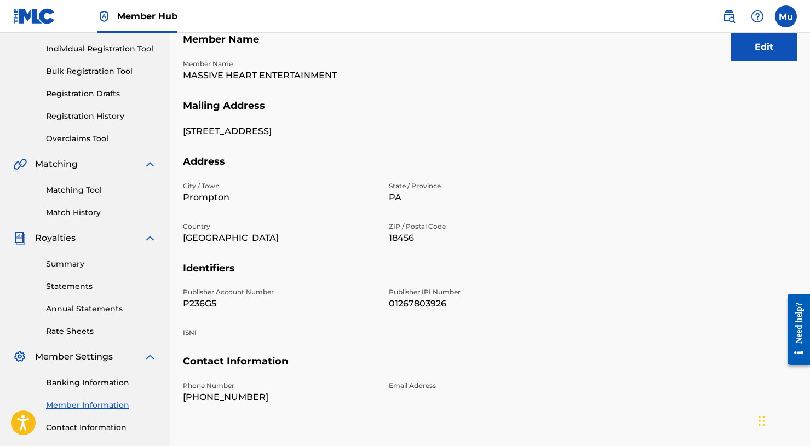
click at [202, 301] on p "P236G5" at bounding box center [279, 303] width 193 height 13
copy p "P236G5"
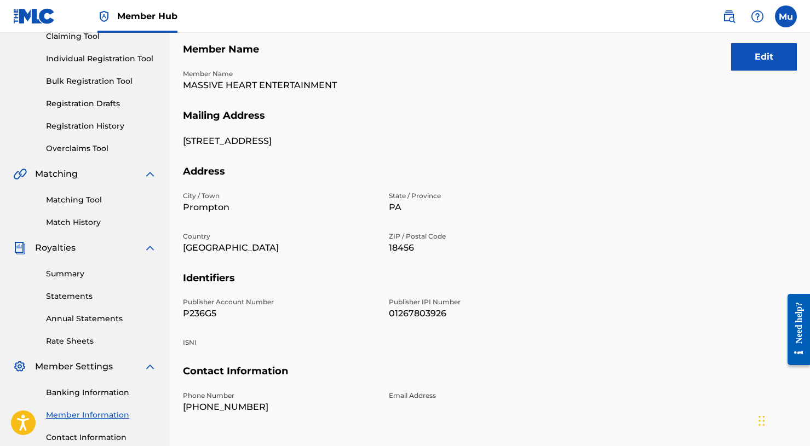
click at [230, 85] on p "MASSIVE HEART ENTERTAINMENT" at bounding box center [279, 85] width 193 height 13
click at [435, 313] on p "01267803926" at bounding box center [485, 313] width 193 height 13
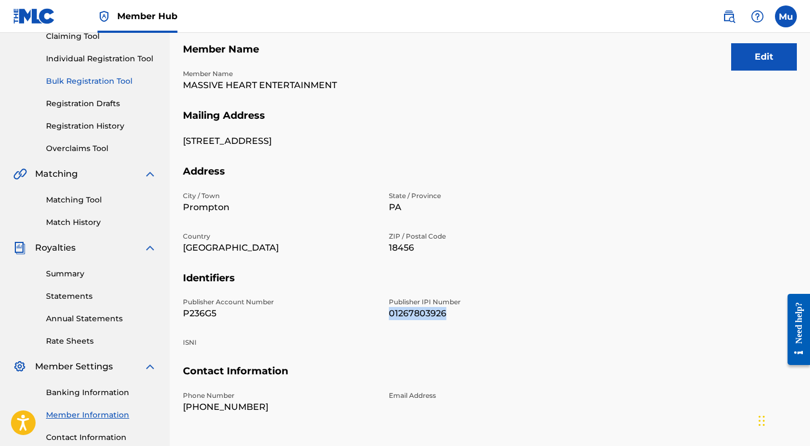
click at [92, 80] on link "Bulk Registration Tool" at bounding box center [101, 82] width 111 height 12
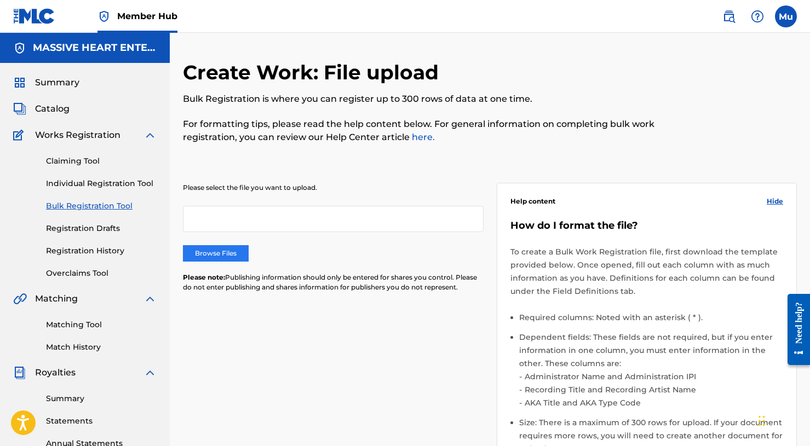
click at [227, 256] on label "Browse Files" at bounding box center [216, 253] width 66 height 16
click at [0, 0] on input "Browse Files" at bounding box center [0, 0] width 0 height 0
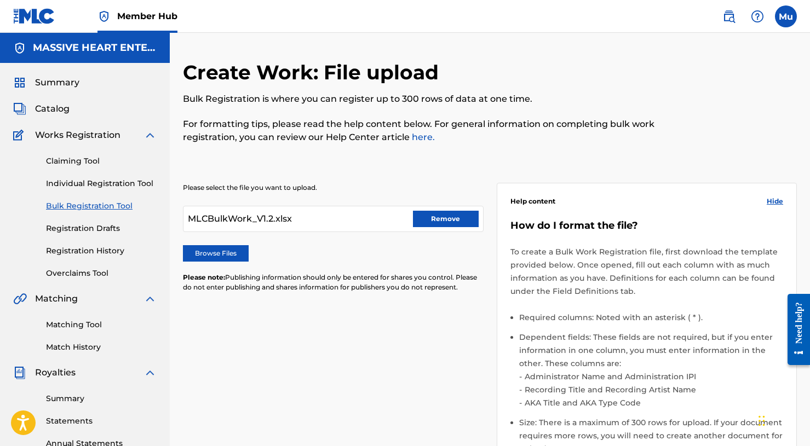
scroll to position [258, 0]
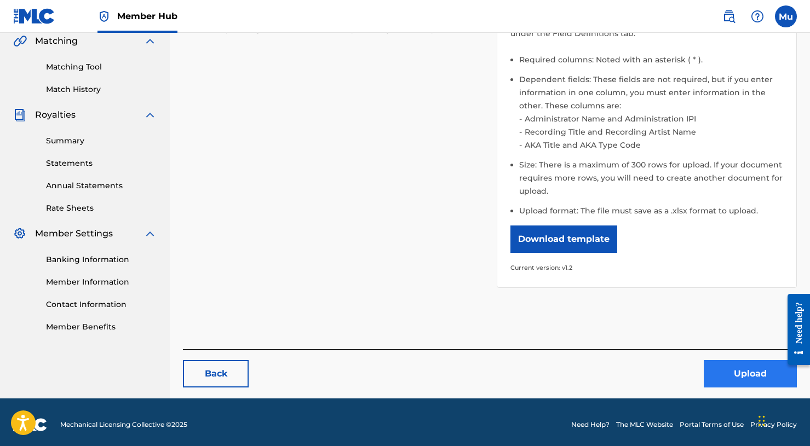
click at [715, 375] on button "Upload" at bounding box center [750, 373] width 93 height 27
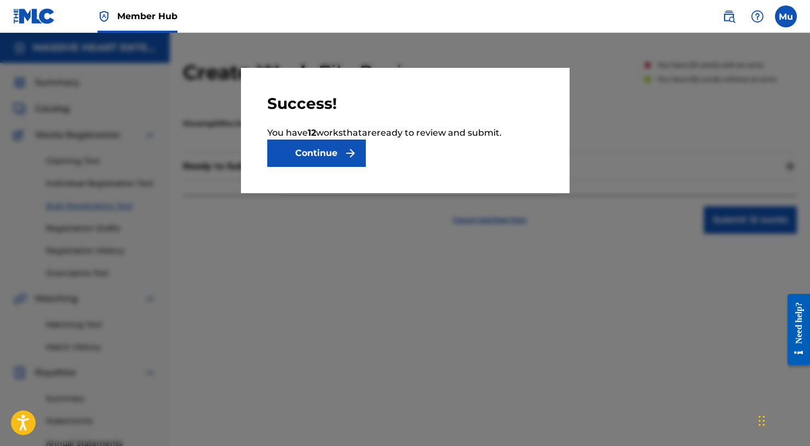
click at [305, 158] on button "Continue" at bounding box center [316, 153] width 99 height 27
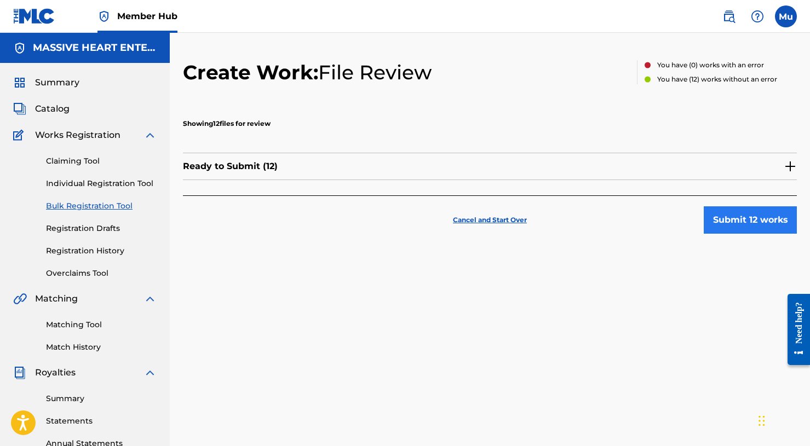
click at [745, 225] on button "Submit 12 works" at bounding box center [750, 220] width 93 height 27
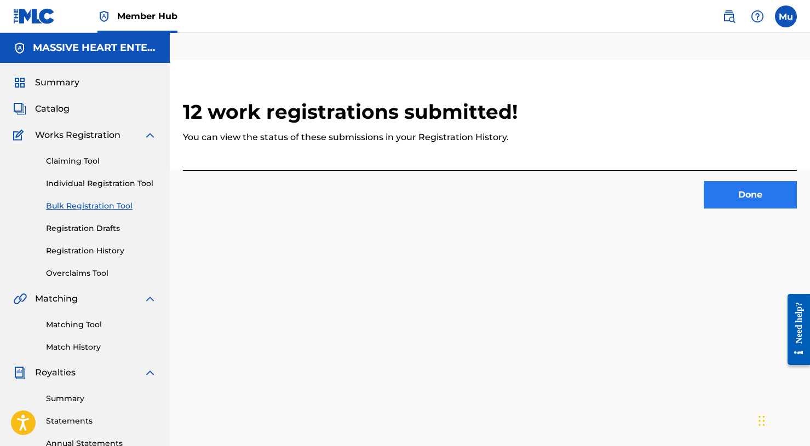
click at [754, 185] on button "Done" at bounding box center [750, 194] width 93 height 27
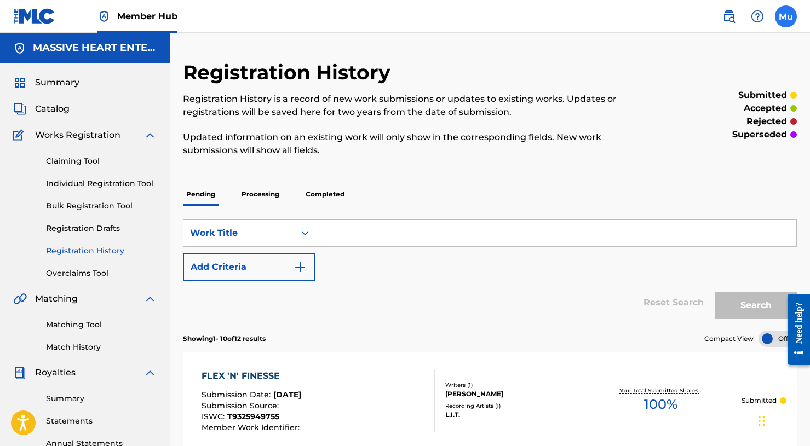
click at [786, 20] on label at bounding box center [786, 16] width 22 height 22
click at [786, 16] on input "Mu Mogul [DOMAIN_NAME] [EMAIL_ADDRESS][DOMAIN_NAME] Notification Preferences Pr…" at bounding box center [786, 16] width 0 height 0
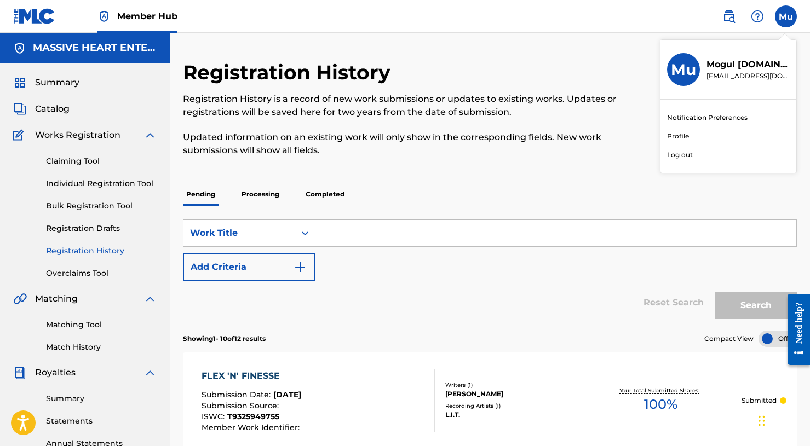
click at [678, 153] on p "Log out" at bounding box center [680, 155] width 26 height 10
click at [786, 16] on input "Mu Mogul [DOMAIN_NAME] [EMAIL_ADDRESS][DOMAIN_NAME] Notification Preferences Pr…" at bounding box center [786, 16] width 0 height 0
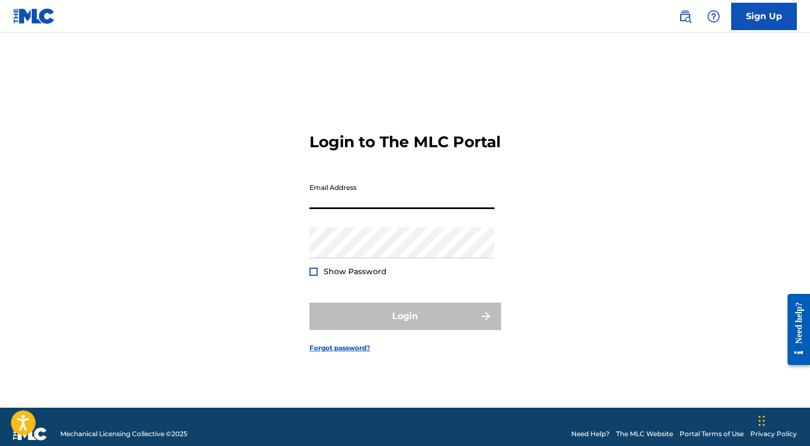
paste input "[EMAIL_ADDRESS][DOMAIN_NAME]"
type input "[EMAIL_ADDRESS][DOMAIN_NAME]"
click at [405, 326] on button "Login" at bounding box center [405, 316] width 192 height 27
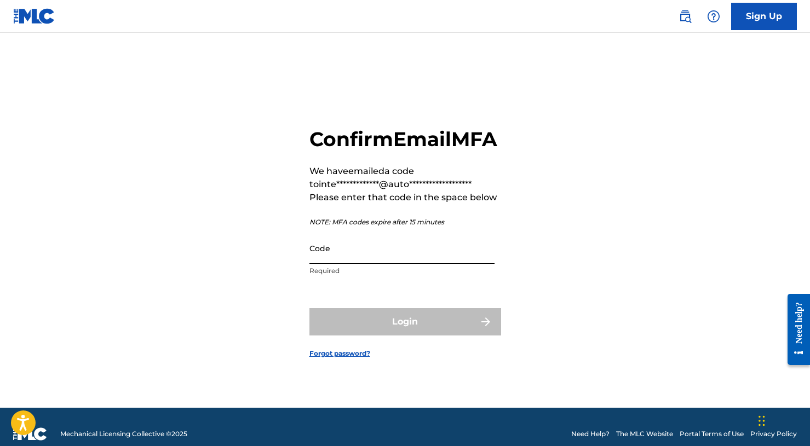
click at [408, 264] on input "Code" at bounding box center [401, 248] width 185 height 31
paste input "251395"
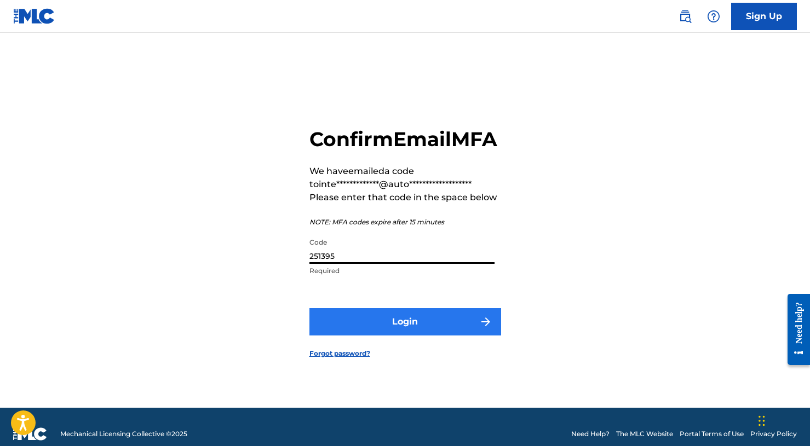
type input "251395"
click at [403, 336] on button "Login" at bounding box center [405, 321] width 192 height 27
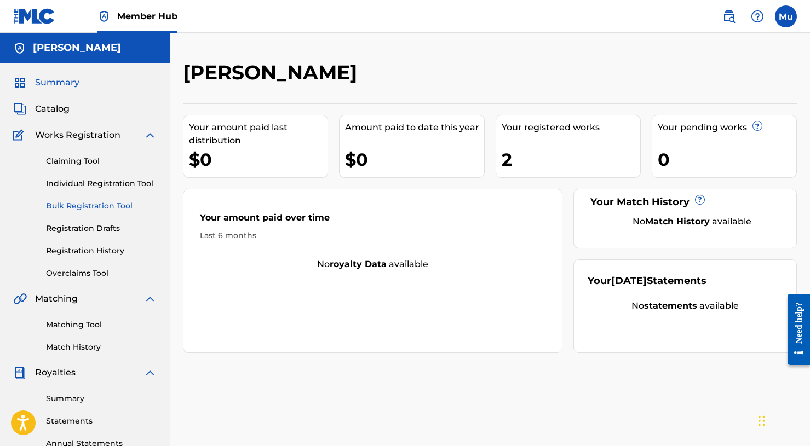
click at [88, 208] on link "Bulk Registration Tool" at bounding box center [101, 206] width 111 height 12
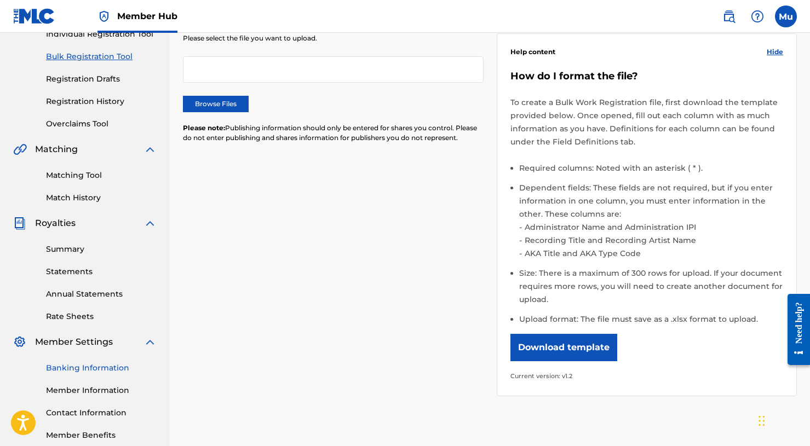
scroll to position [158, 0]
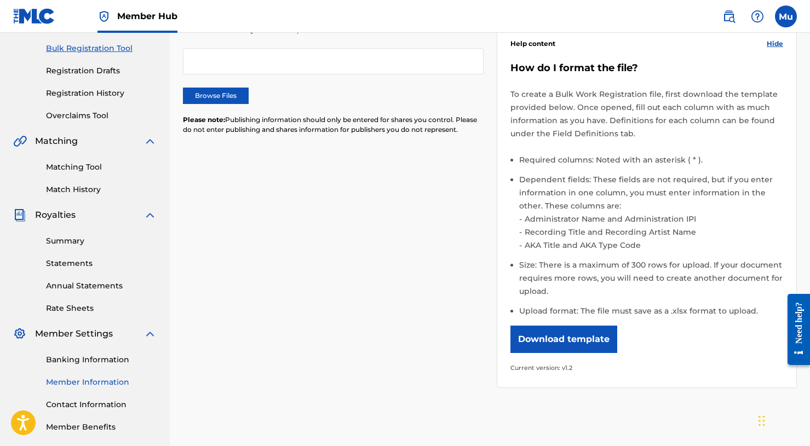
click at [81, 387] on link "Member Information" at bounding box center [101, 383] width 111 height 12
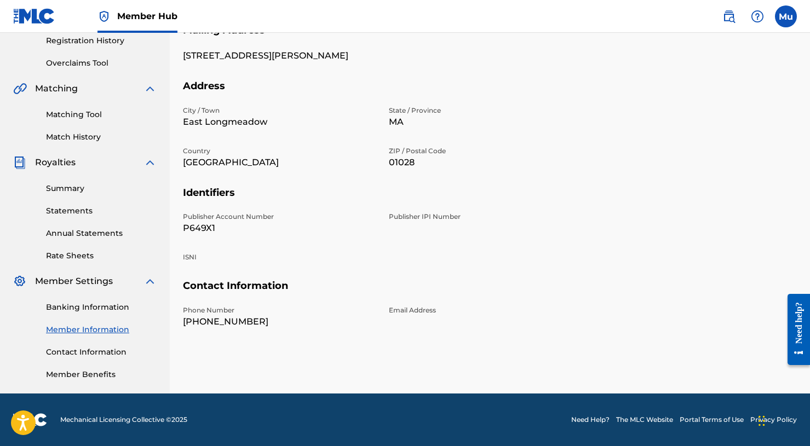
scroll to position [210, 0]
click at [197, 227] on p "P649X1" at bounding box center [279, 228] width 193 height 13
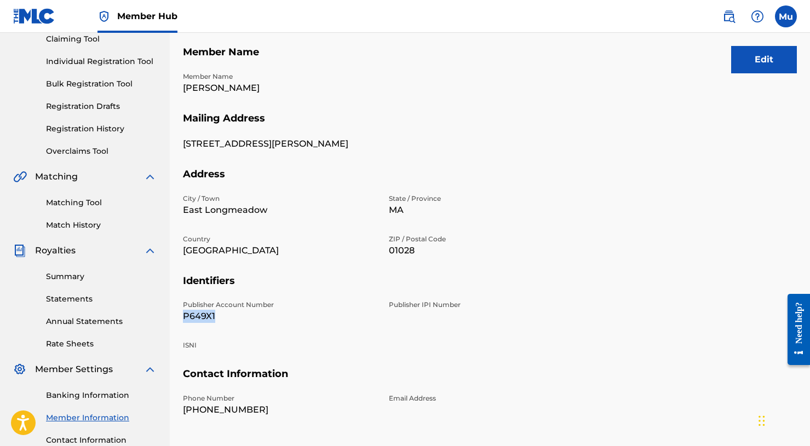
scroll to position [113, 0]
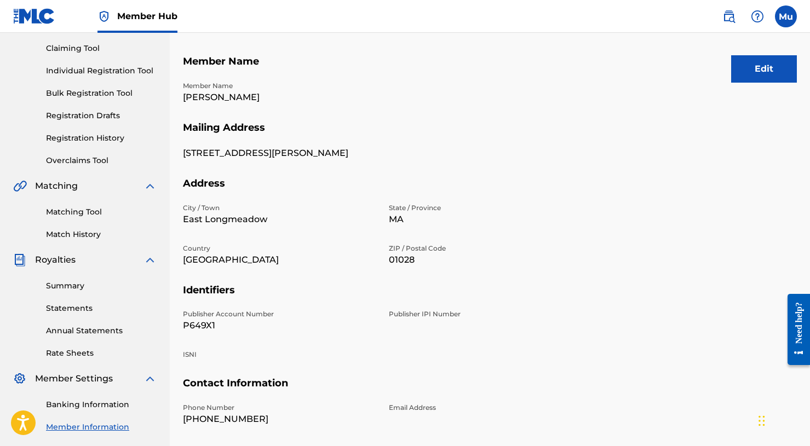
click at [227, 96] on p "[PERSON_NAME]" at bounding box center [279, 97] width 193 height 13
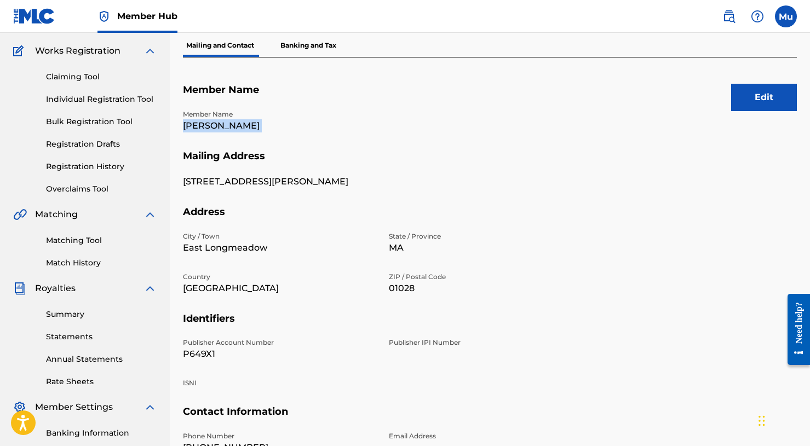
scroll to position [59, 0]
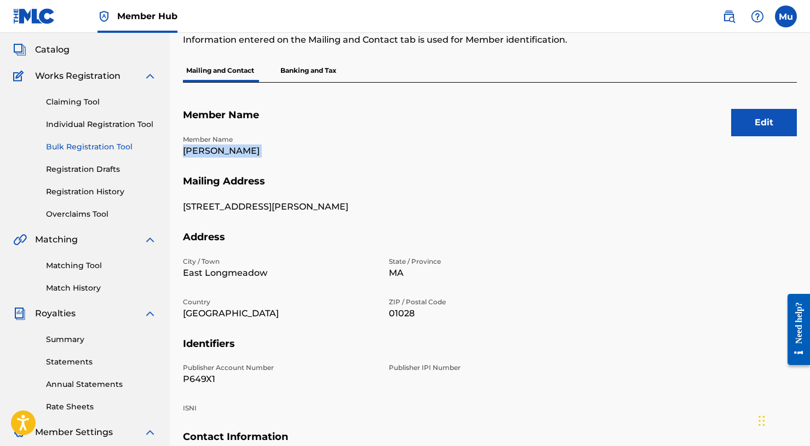
click at [96, 150] on link "Bulk Registration Tool" at bounding box center [101, 147] width 111 height 12
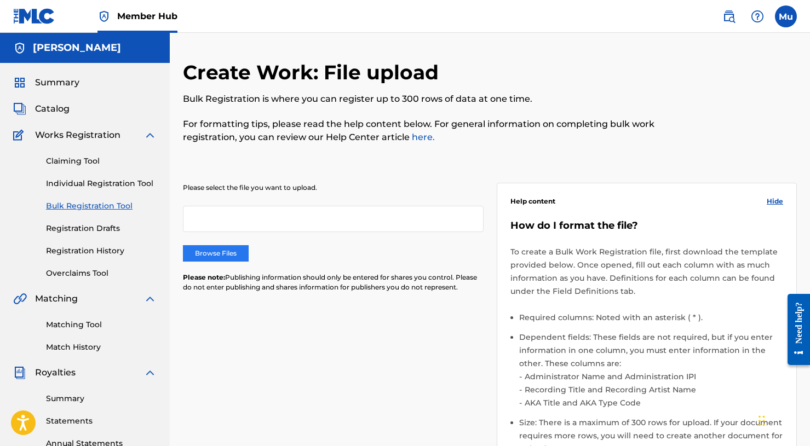
click at [235, 248] on label "Browse Files" at bounding box center [216, 253] width 66 height 16
click at [0, 0] on input "Browse Files" at bounding box center [0, 0] width 0 height 0
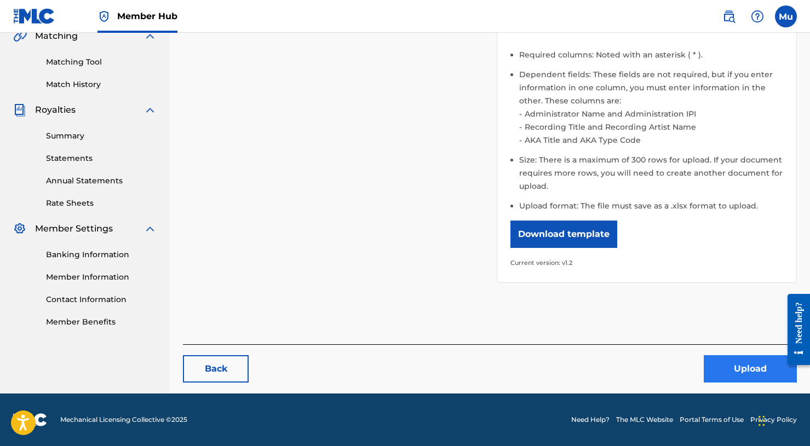
scroll to position [262, 0]
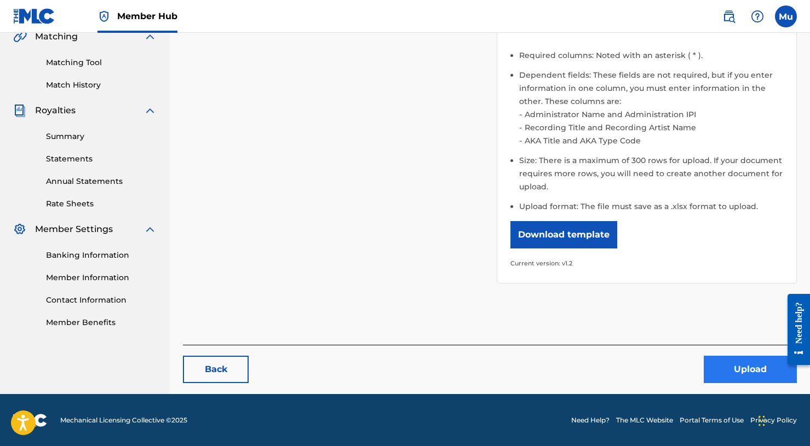
click at [740, 374] on button "Upload" at bounding box center [750, 369] width 93 height 27
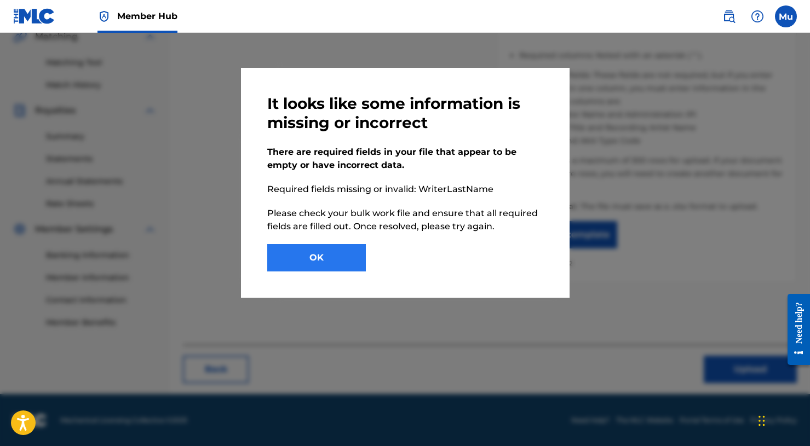
click at [347, 265] on button "OK" at bounding box center [316, 257] width 99 height 27
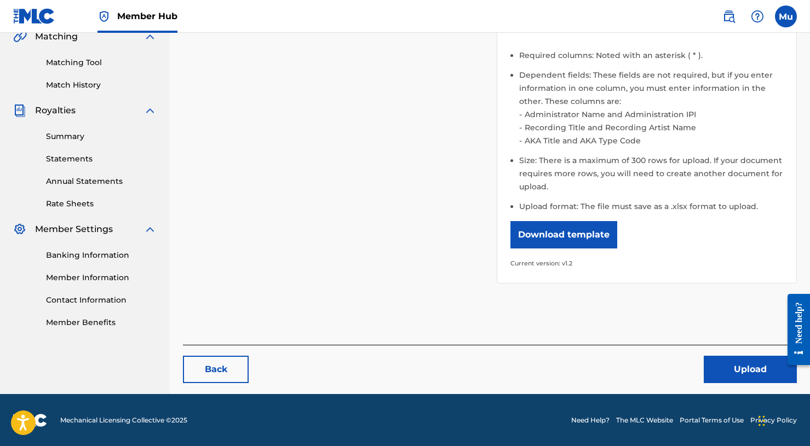
scroll to position [5, 0]
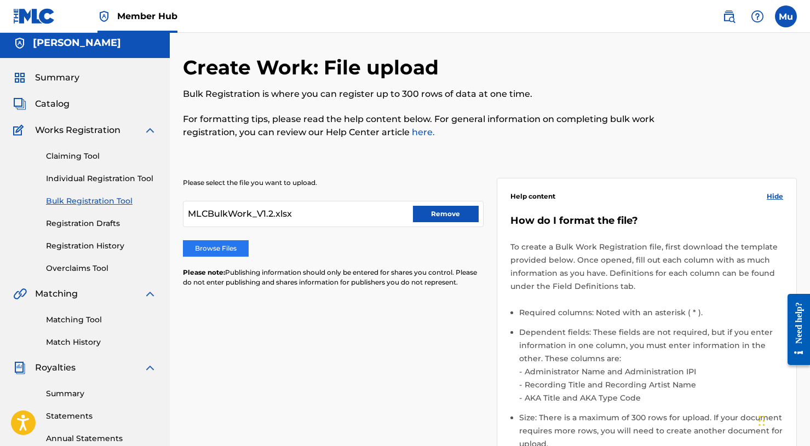
click at [222, 248] on label "Browse Files" at bounding box center [216, 248] width 66 height 16
click at [0, 0] on input "Browse Files" at bounding box center [0, 0] width 0 height 0
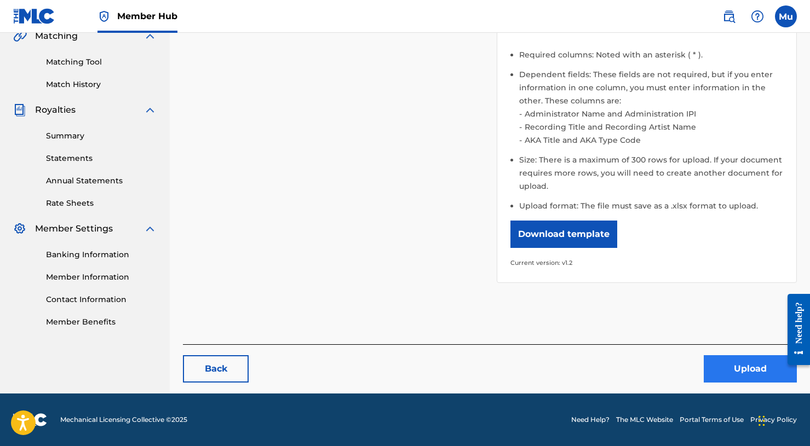
click at [726, 356] on button "Upload" at bounding box center [750, 369] width 93 height 27
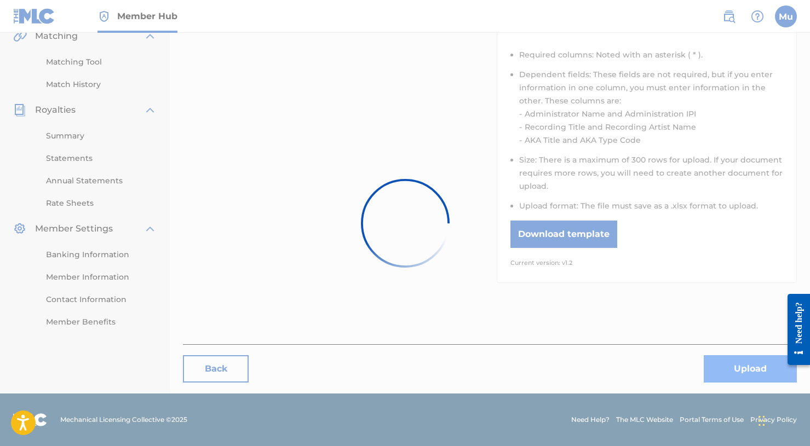
scroll to position [262, 0]
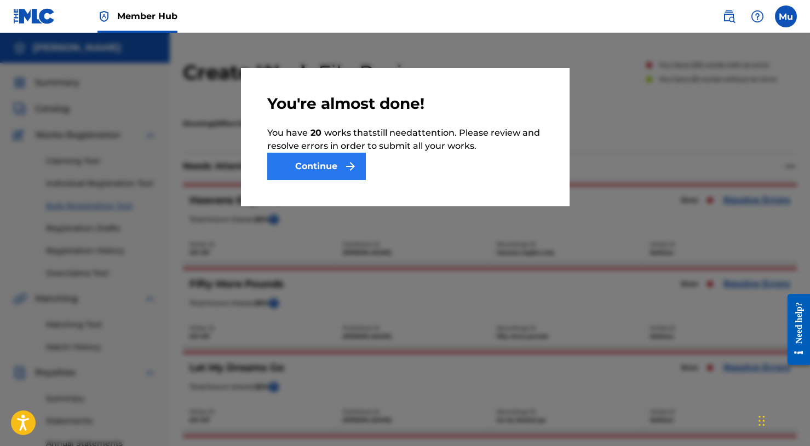
click at [346, 170] on img "submit" at bounding box center [350, 166] width 13 height 13
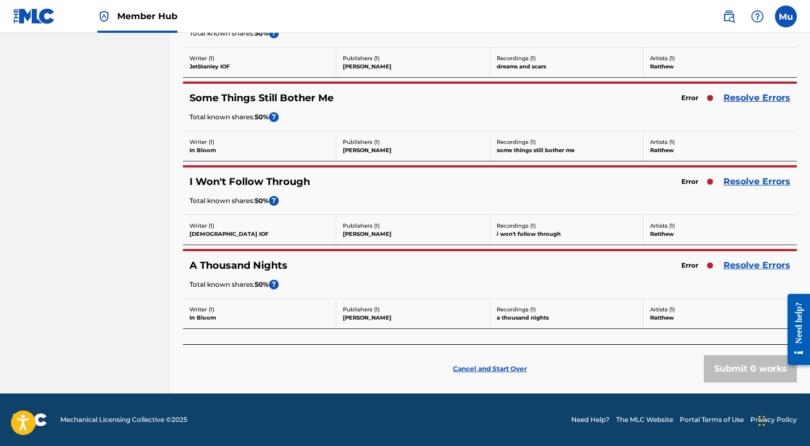
scroll to position [1527, 0]
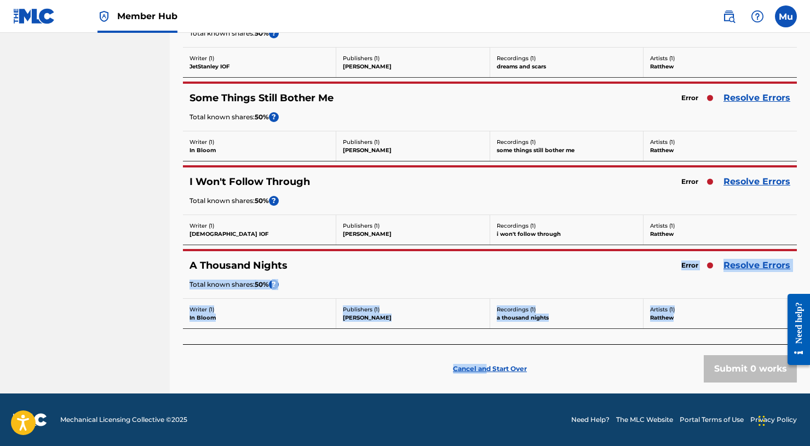
drag, startPoint x: 488, startPoint y: 370, endPoint x: 506, endPoint y: 265, distance: 106.7
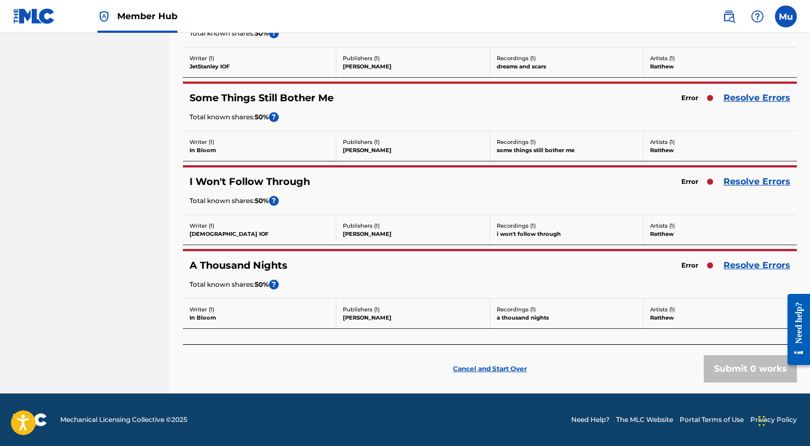
click at [538, 205] on div "Total known shares: 50 % ?" at bounding box center [490, 202] width 601 height 12
click at [770, 94] on link "Resolve Errors" at bounding box center [757, 97] width 67 height 13
click at [484, 374] on p "Cancel and Start Over" at bounding box center [490, 369] width 74 height 10
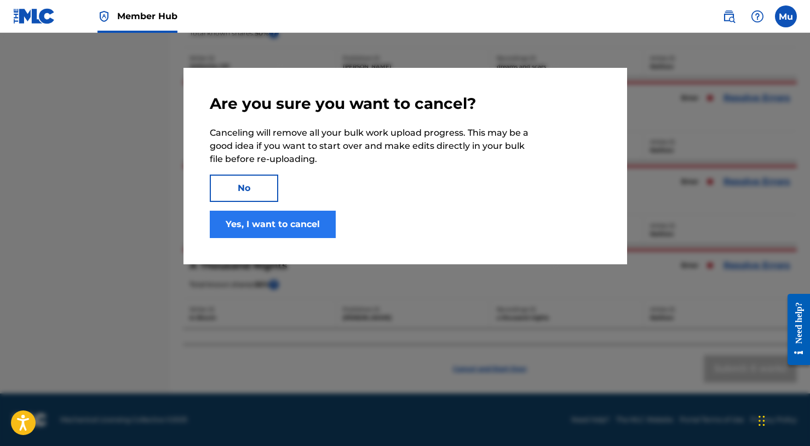
click at [249, 225] on button "Yes, I want to cancel" at bounding box center [273, 224] width 126 height 27
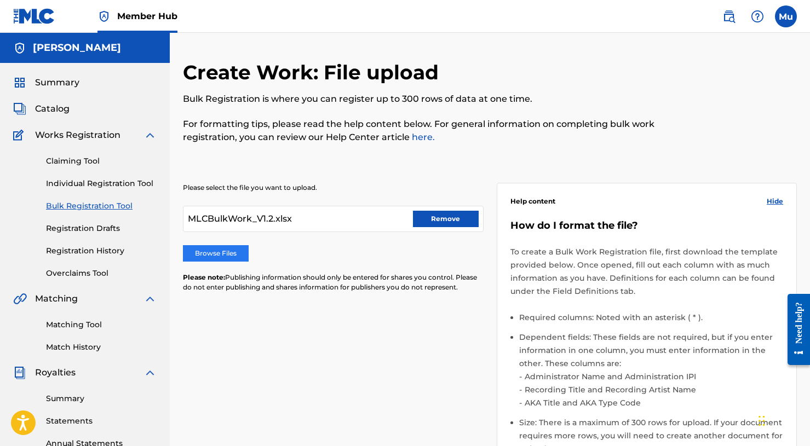
click at [238, 256] on label "Browse Files" at bounding box center [216, 253] width 66 height 16
click at [0, 0] on input "Browse Files" at bounding box center [0, 0] width 0 height 0
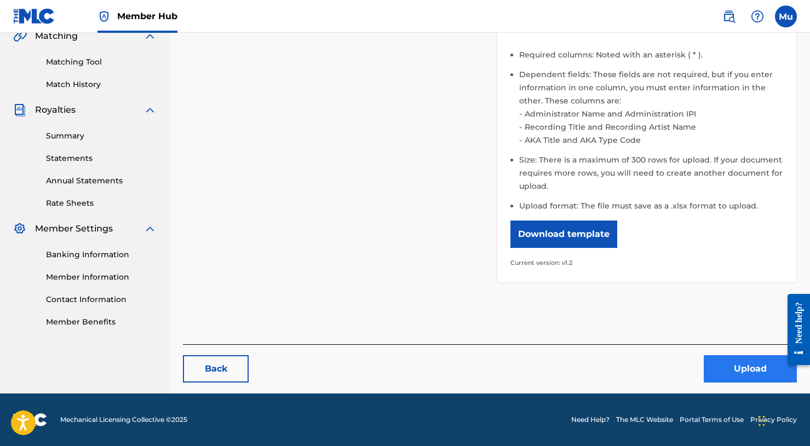
scroll to position [262, 0]
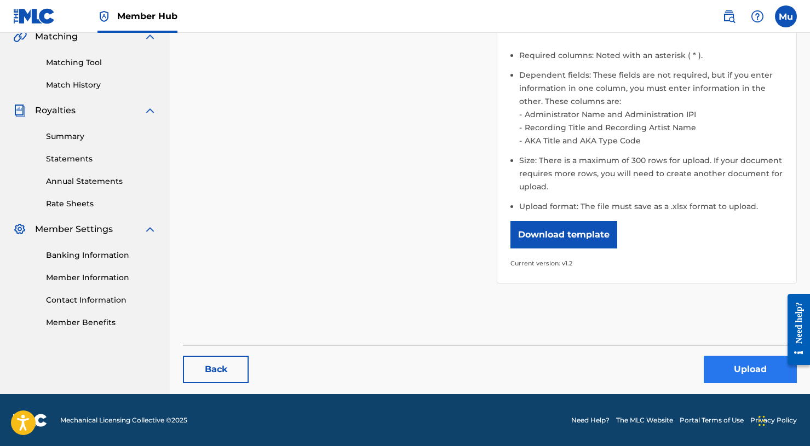
click at [729, 369] on button "Upload" at bounding box center [750, 369] width 93 height 27
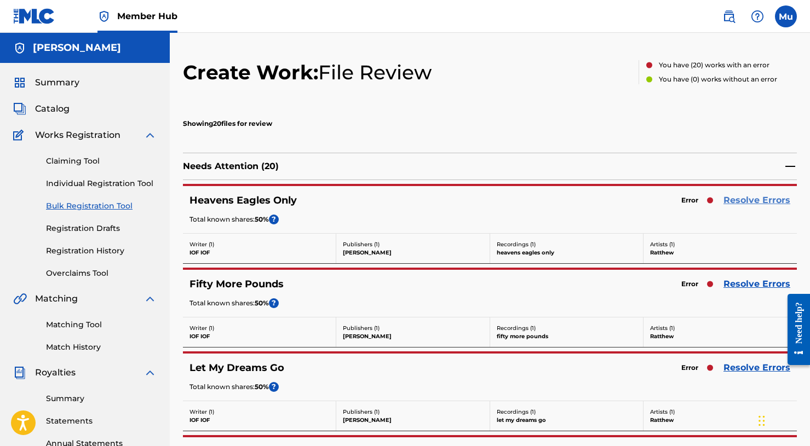
click at [748, 204] on link "Resolve Errors" at bounding box center [757, 200] width 67 height 13
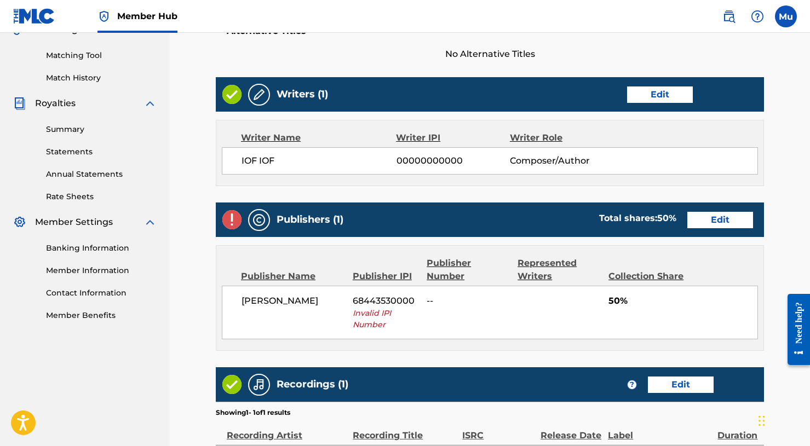
scroll to position [282, 0]
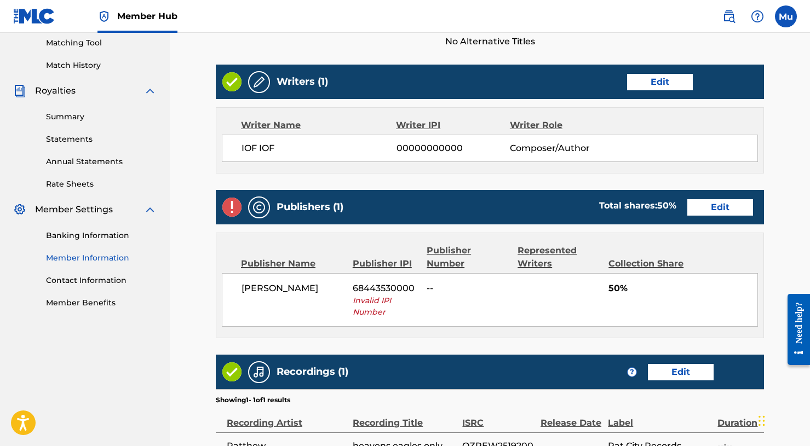
click at [88, 260] on link "Member Information" at bounding box center [101, 259] width 111 height 12
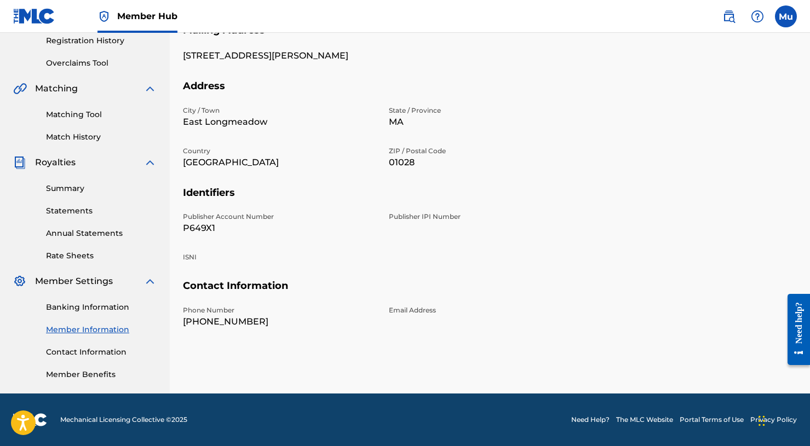
scroll to position [210, 0]
